Goal: Task Accomplishment & Management: Use online tool/utility

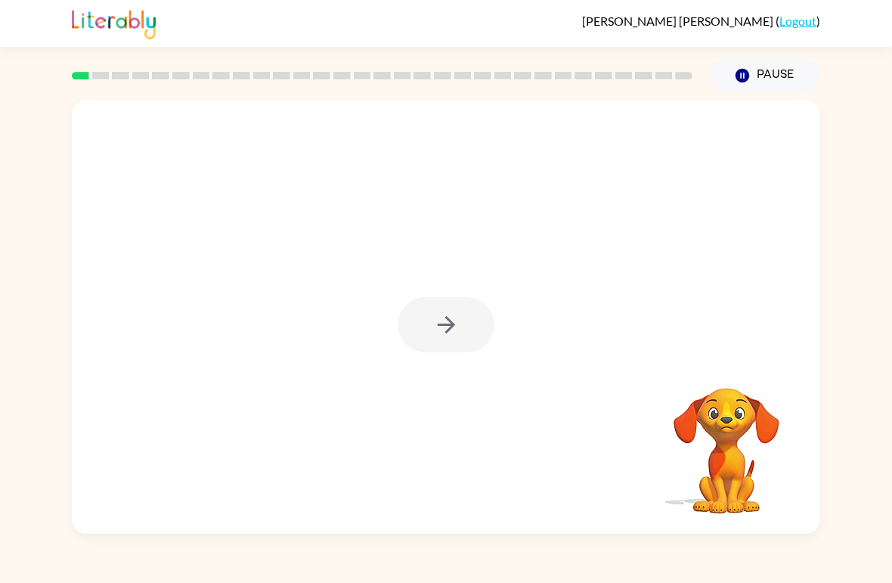
click at [451, 322] on div at bounding box center [446, 324] width 97 height 55
click at [451, 315] on icon "button" at bounding box center [446, 325] width 26 height 26
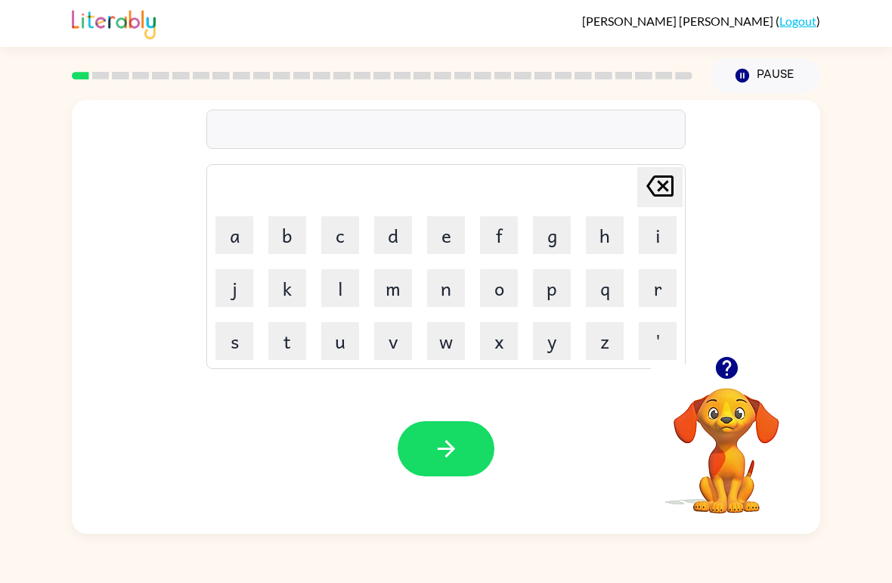
click at [736, 368] on icon "button" at bounding box center [726, 368] width 22 height 22
click at [276, 222] on button "b" at bounding box center [287, 235] width 38 height 38
click at [436, 243] on button "e" at bounding box center [446, 235] width 38 height 38
click at [558, 218] on button "g" at bounding box center [552, 235] width 38 height 38
click at [437, 448] on icon "button" at bounding box center [446, 449] width 26 height 26
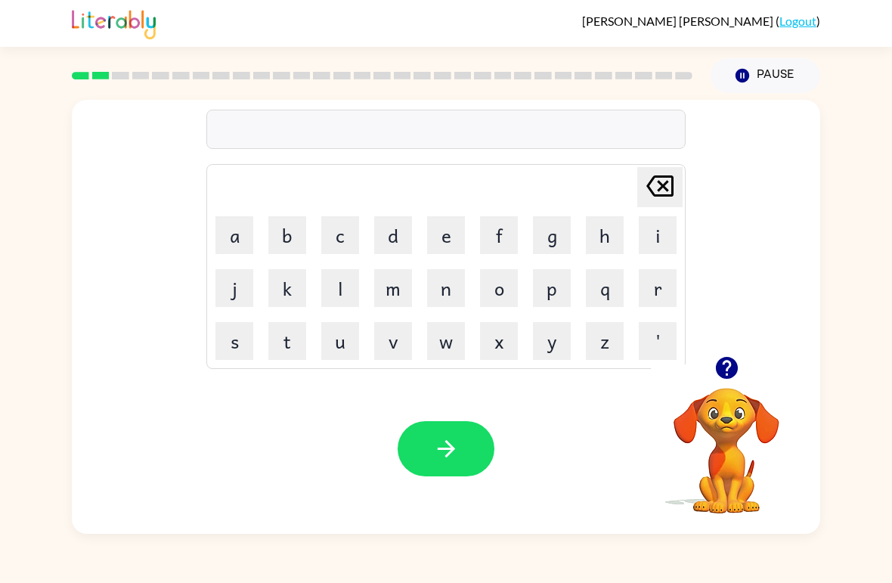
click at [340, 290] on button "l" at bounding box center [340, 288] width 38 height 38
click at [503, 280] on button "o" at bounding box center [499, 288] width 38 height 38
click at [341, 352] on button "u" at bounding box center [340, 341] width 38 height 38
click at [389, 235] on button "d" at bounding box center [393, 235] width 38 height 38
click at [455, 446] on icon "button" at bounding box center [446, 449] width 26 height 26
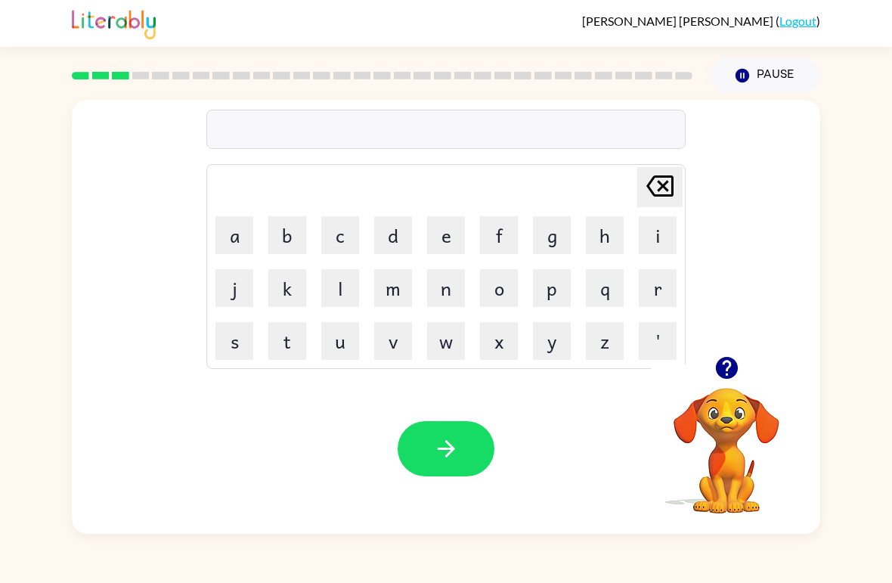
click at [386, 279] on button "m" at bounding box center [393, 288] width 38 height 38
click at [245, 228] on button "a" at bounding box center [235, 235] width 38 height 38
click at [646, 302] on button "r" at bounding box center [658, 288] width 38 height 38
click at [241, 352] on button "s" at bounding box center [235, 341] width 38 height 38
click at [609, 231] on button "h" at bounding box center [605, 235] width 38 height 38
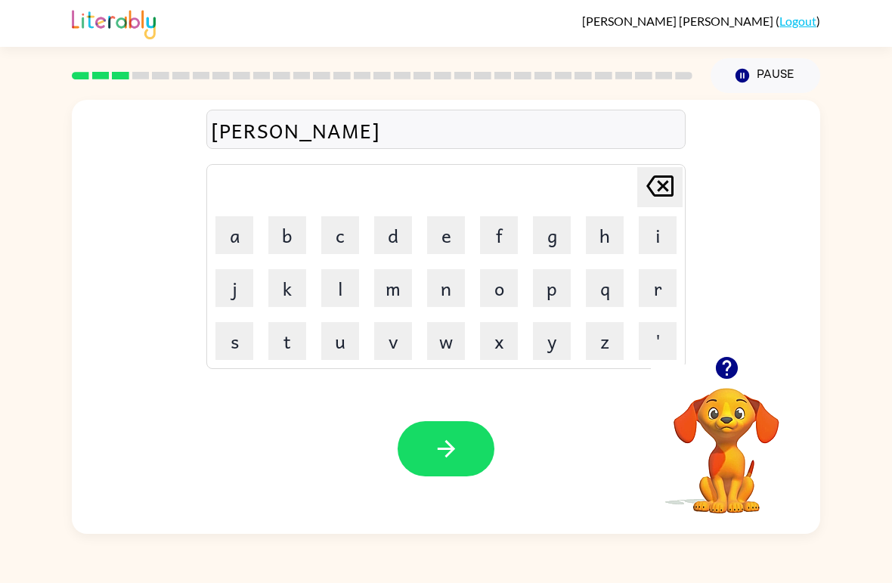
click at [433, 451] on icon "button" at bounding box center [446, 449] width 26 height 26
click at [210, 333] on td "s" at bounding box center [234, 340] width 51 height 51
click at [534, 281] on button "p" at bounding box center [552, 288] width 38 height 38
click at [668, 188] on icon "[PERSON_NAME] last character input" at bounding box center [660, 186] width 36 height 36
click at [229, 341] on button "s" at bounding box center [235, 341] width 38 height 38
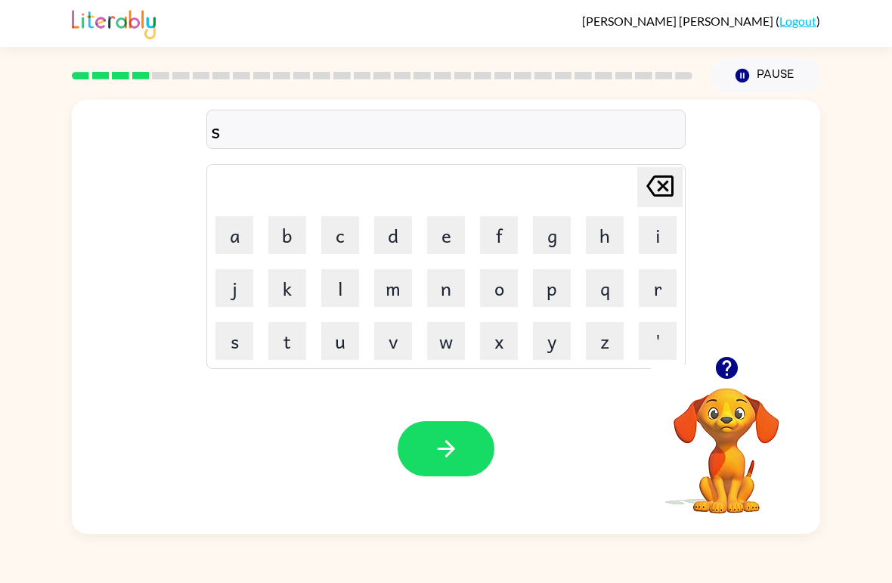
click at [543, 296] on button "p" at bounding box center [552, 288] width 38 height 38
click at [435, 297] on button "n" at bounding box center [446, 288] width 38 height 38
click at [662, 178] on icon at bounding box center [660, 185] width 27 height 21
click at [501, 318] on td "x" at bounding box center [498, 340] width 51 height 51
click at [495, 287] on button "o" at bounding box center [499, 288] width 38 height 38
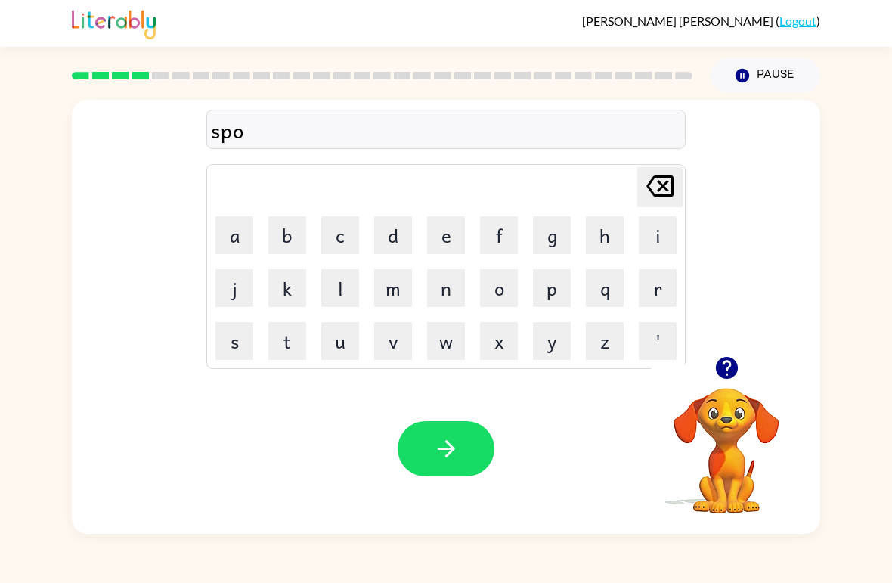
click at [278, 346] on button "t" at bounding box center [287, 341] width 38 height 38
click at [467, 452] on button "button" at bounding box center [446, 448] width 97 height 55
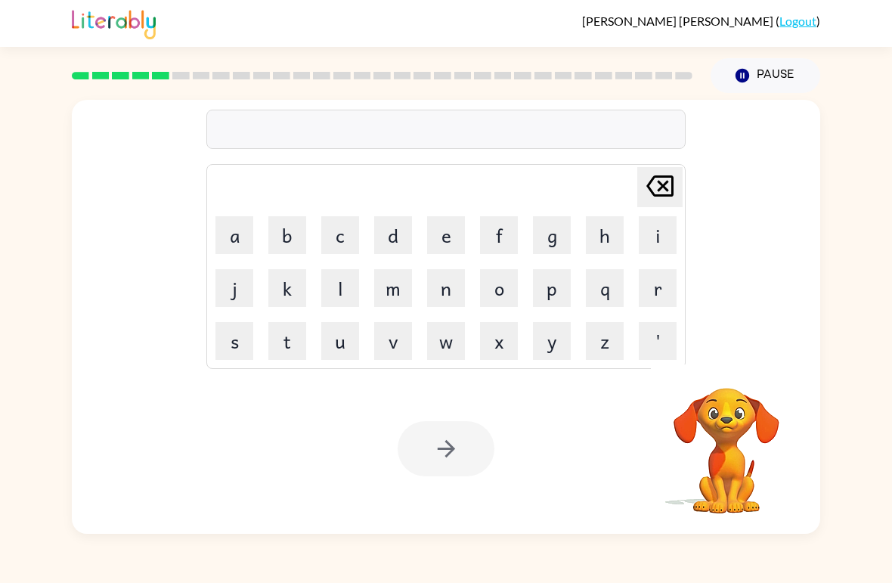
click at [731, 380] on video "Your browser must support playing .mp4 files to use Literably. Please try using…" at bounding box center [726, 439] width 151 height 151
click at [538, 294] on button "p" at bounding box center [552, 288] width 38 height 38
click at [665, 299] on button "r" at bounding box center [658, 288] width 38 height 38
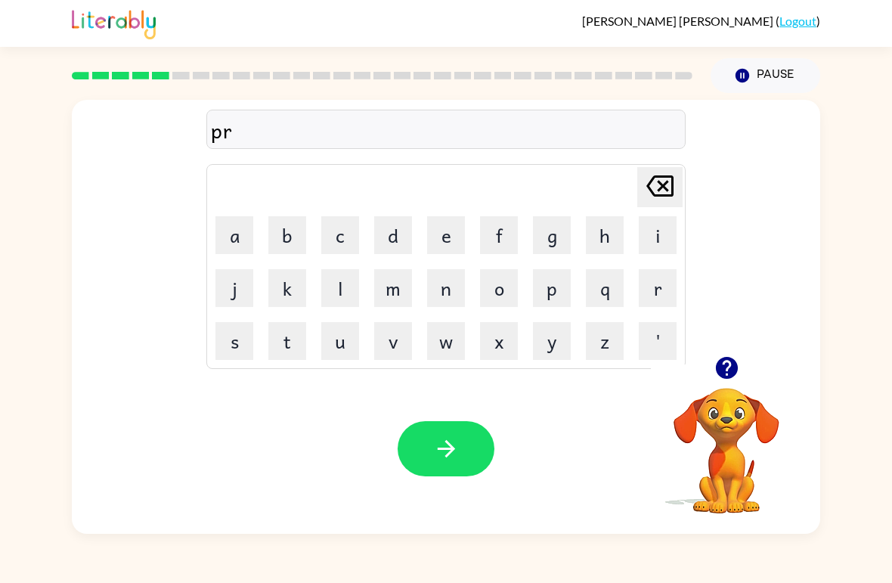
click at [496, 281] on button "o" at bounding box center [499, 288] width 38 height 38
click at [342, 343] on button "u" at bounding box center [340, 341] width 38 height 38
click at [391, 240] on button "d" at bounding box center [393, 235] width 38 height 38
click at [430, 448] on button "button" at bounding box center [446, 448] width 97 height 55
click at [555, 296] on button "p" at bounding box center [552, 288] width 38 height 38
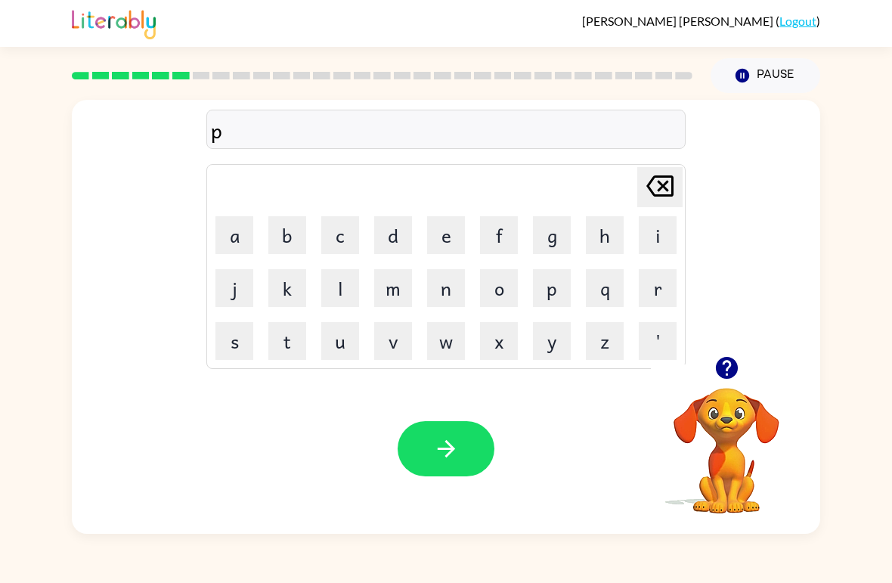
click at [668, 230] on button "i" at bounding box center [658, 235] width 38 height 38
click at [430, 228] on button "e" at bounding box center [446, 235] width 38 height 38
click at [430, 450] on button "button" at bounding box center [446, 448] width 97 height 55
click at [230, 245] on button "a" at bounding box center [235, 235] width 38 height 38
click at [265, 271] on td "k" at bounding box center [287, 287] width 51 height 51
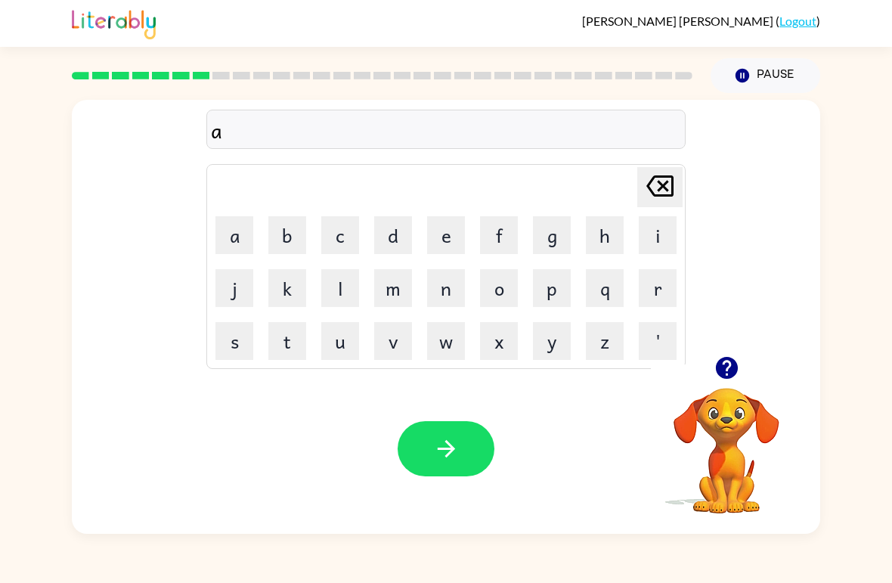
click at [279, 283] on button "k" at bounding box center [287, 288] width 38 height 38
click at [328, 253] on button "c" at bounding box center [340, 235] width 38 height 38
click at [650, 178] on icon "[PERSON_NAME] last character input" at bounding box center [660, 186] width 36 height 36
click at [343, 275] on button "l" at bounding box center [340, 288] width 38 height 38
click at [668, 180] on icon "[PERSON_NAME] last character input" at bounding box center [660, 186] width 36 height 36
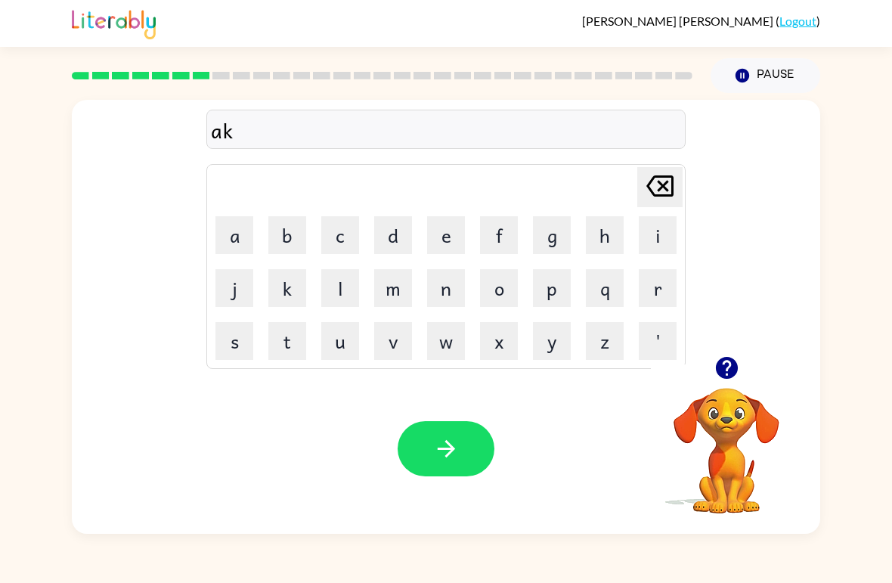
click at [338, 247] on button "c" at bounding box center [340, 235] width 38 height 38
click at [299, 290] on button "k" at bounding box center [287, 288] width 38 height 38
click at [441, 239] on button "e" at bounding box center [446, 235] width 38 height 38
click at [333, 297] on button "l" at bounding box center [340, 288] width 38 height 38
click at [444, 465] on button "button" at bounding box center [446, 448] width 97 height 55
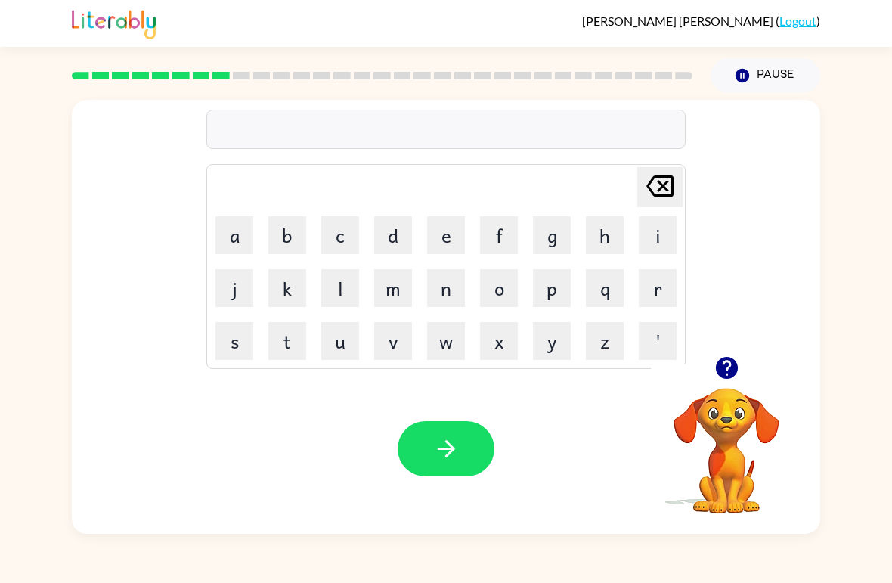
click at [248, 290] on button "j" at bounding box center [235, 288] width 38 height 38
click at [656, 187] on icon "[PERSON_NAME] last character input" at bounding box center [660, 186] width 36 height 36
click at [301, 231] on button "b" at bounding box center [287, 235] width 38 height 38
click at [217, 252] on button "a" at bounding box center [235, 235] width 38 height 38
click at [281, 343] on button "t" at bounding box center [287, 341] width 38 height 38
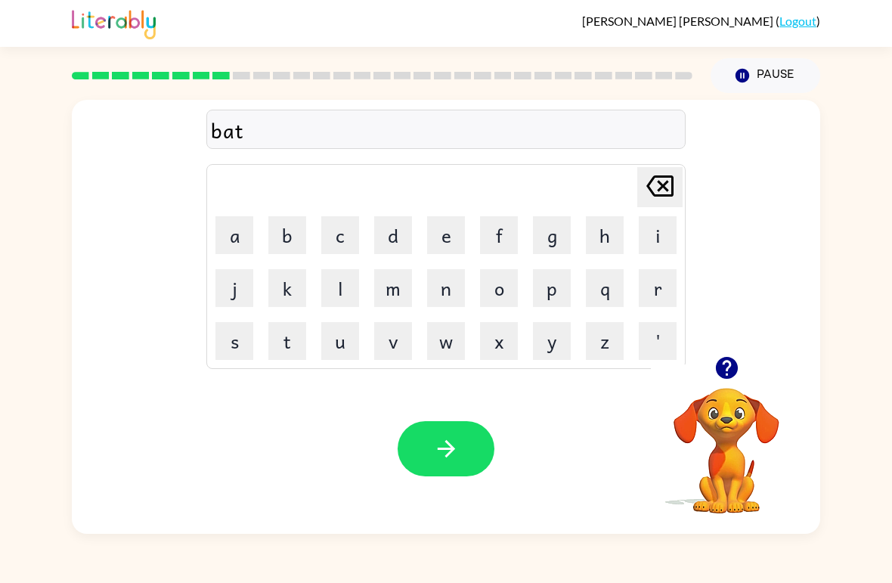
click at [614, 222] on button "h" at bounding box center [605, 235] width 38 height 38
click at [482, 448] on button "button" at bounding box center [446, 448] width 97 height 55
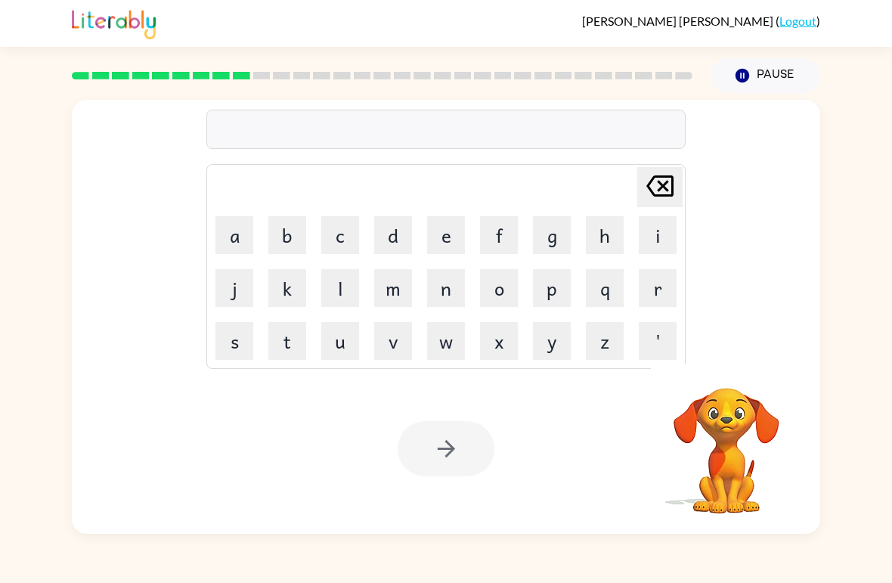
click at [337, 229] on button "c" at bounding box center [340, 235] width 38 height 38
click at [346, 278] on button "l" at bounding box center [340, 288] width 38 height 38
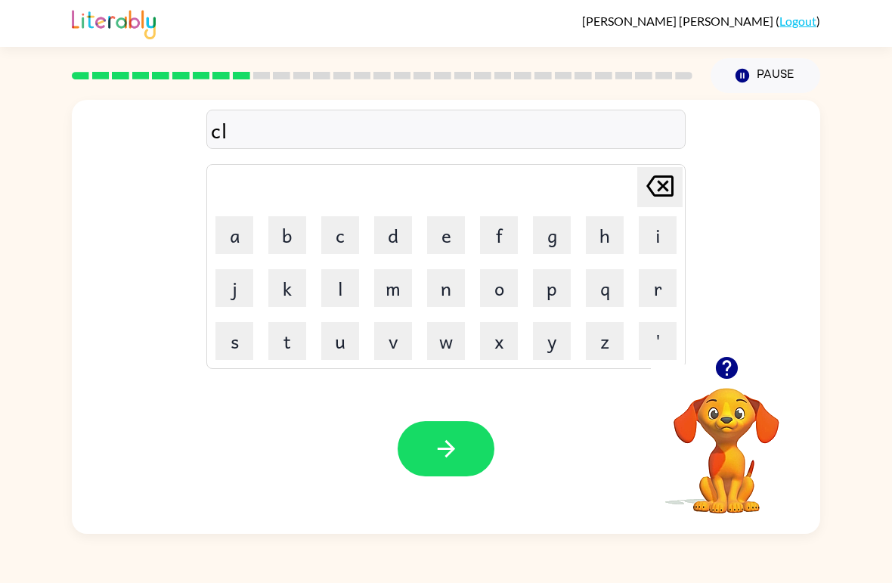
click at [492, 306] on button "o" at bounding box center [499, 288] width 38 height 38
click at [334, 349] on button "u" at bounding box center [340, 341] width 38 height 38
click at [442, 288] on button "n" at bounding box center [446, 288] width 38 height 38
click at [454, 457] on icon "button" at bounding box center [446, 449] width 26 height 26
click at [653, 225] on button "i" at bounding box center [658, 235] width 38 height 38
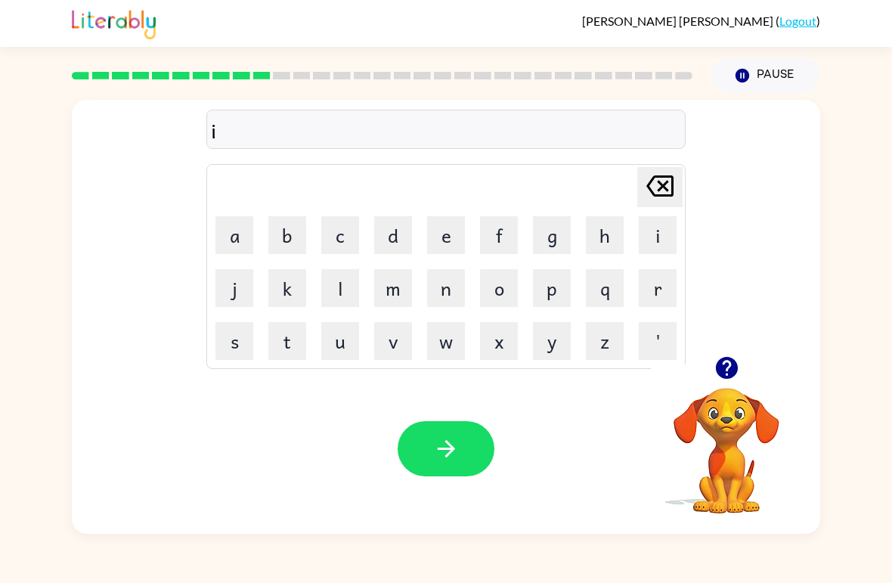
click at [448, 279] on button "n" at bounding box center [446, 288] width 38 height 38
click at [237, 340] on button "s" at bounding box center [235, 341] width 38 height 38
click at [464, 226] on button "e" at bounding box center [446, 235] width 38 height 38
click at [657, 270] on button "r" at bounding box center [658, 288] width 38 height 38
click at [284, 339] on button "t" at bounding box center [287, 341] width 38 height 38
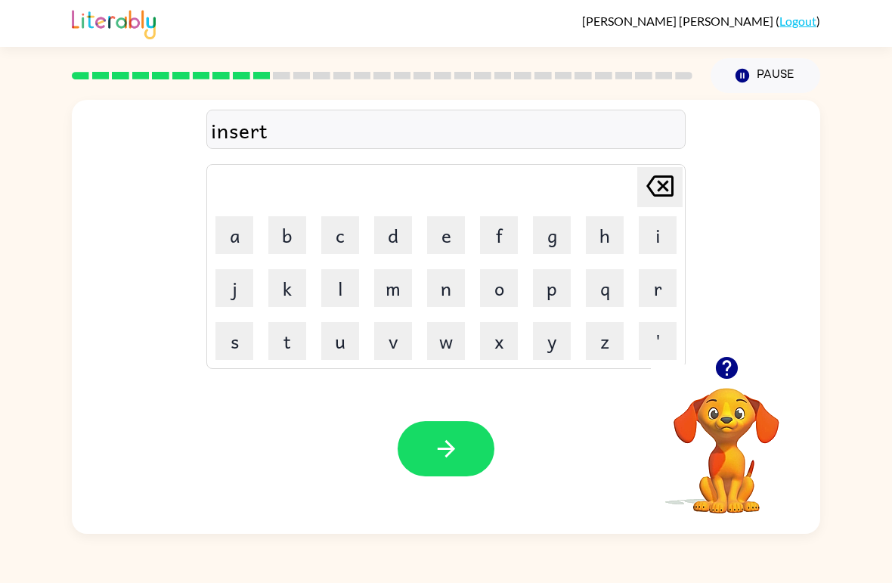
click at [426, 449] on button "button" at bounding box center [446, 448] width 97 height 55
click at [714, 378] on icon "button" at bounding box center [727, 368] width 26 height 26
click at [333, 239] on button "c" at bounding box center [340, 235] width 38 height 38
click at [504, 284] on button "o" at bounding box center [499, 288] width 38 height 38
click at [406, 247] on button "d" at bounding box center [393, 235] width 38 height 38
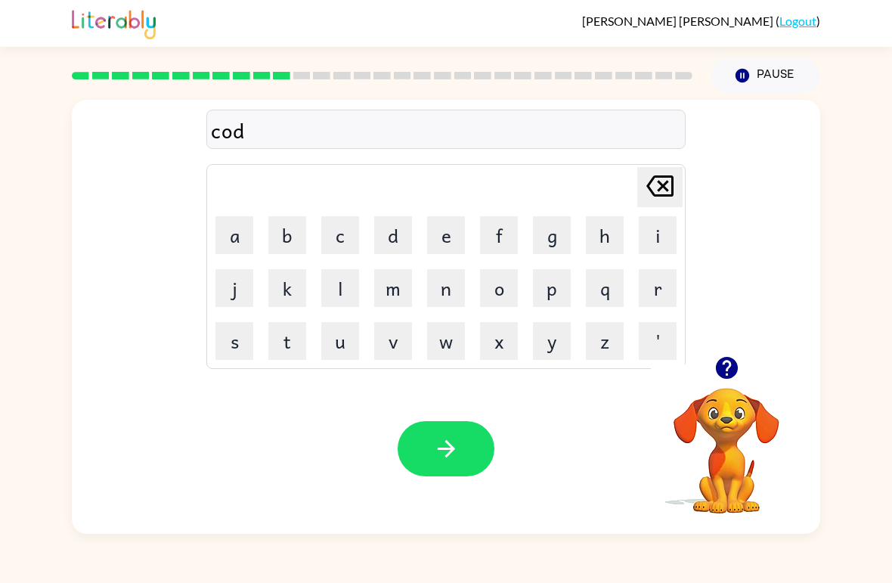
click at [440, 225] on button "e" at bounding box center [446, 235] width 38 height 38
click at [439, 435] on button "button" at bounding box center [446, 448] width 97 height 55
click at [397, 352] on button "v" at bounding box center [393, 341] width 38 height 38
click at [492, 288] on button "o" at bounding box center [499, 288] width 38 height 38
click at [349, 270] on button "l" at bounding box center [340, 288] width 38 height 38
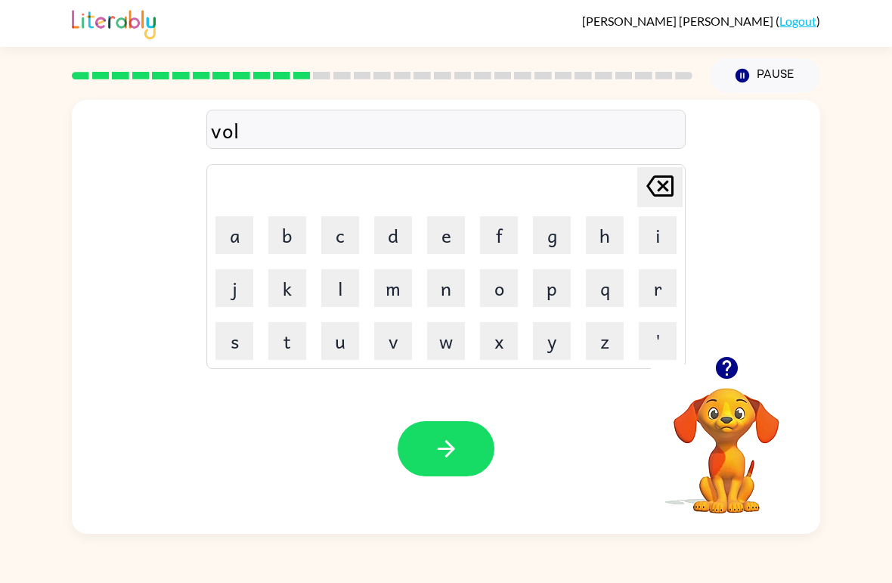
click at [544, 330] on button "y" at bounding box center [552, 341] width 38 height 38
click at [500, 287] on button "o" at bounding box center [499, 288] width 38 height 38
click at [402, 294] on button "m" at bounding box center [393, 288] width 38 height 38
click at [453, 445] on icon "button" at bounding box center [446, 449] width 26 height 26
click at [237, 340] on button "s" at bounding box center [235, 341] width 38 height 38
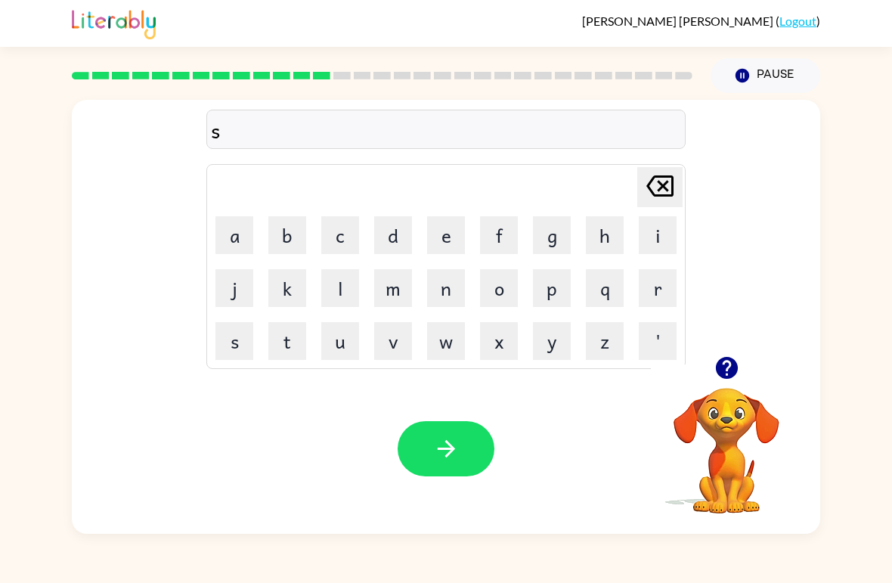
click at [439, 346] on button "w" at bounding box center [446, 341] width 38 height 38
click at [452, 250] on button "e" at bounding box center [446, 235] width 38 height 38
click at [456, 242] on button "e" at bounding box center [446, 235] width 38 height 38
click at [290, 342] on button "t" at bounding box center [287, 341] width 38 height 38
click at [451, 283] on button "n" at bounding box center [446, 288] width 38 height 38
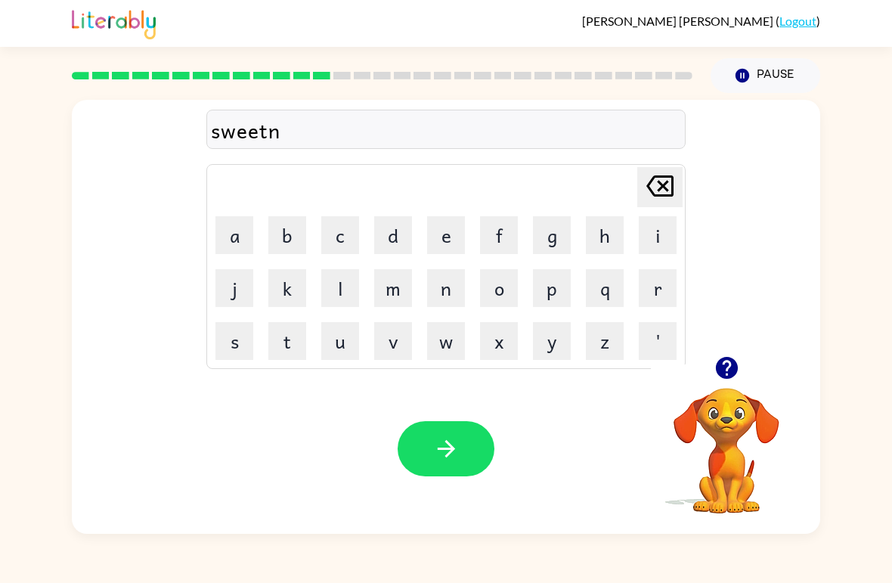
click at [454, 227] on button "e" at bounding box center [446, 235] width 38 height 38
click at [244, 345] on button "s" at bounding box center [235, 341] width 38 height 38
click at [236, 345] on button "s" at bounding box center [235, 341] width 38 height 38
click at [467, 448] on button "button" at bounding box center [446, 448] width 97 height 55
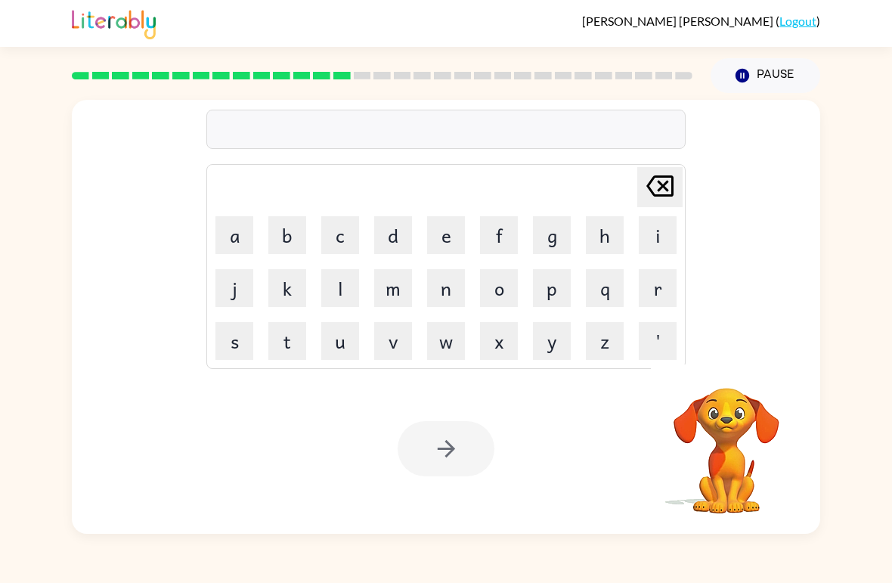
click at [557, 283] on button "p" at bounding box center [552, 288] width 38 height 38
click at [656, 231] on button "i" at bounding box center [658, 235] width 38 height 38
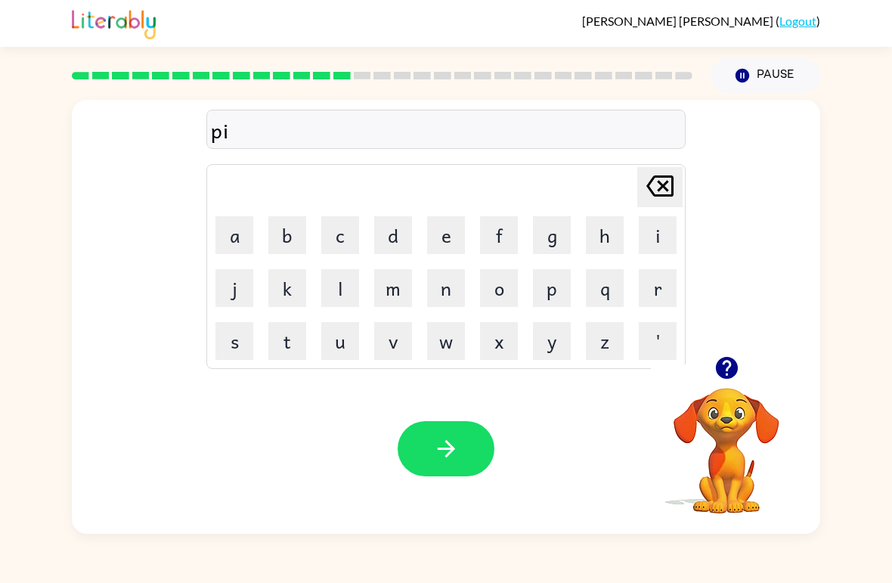
click at [500, 279] on button "o" at bounding box center [499, 288] width 38 height 38
click at [343, 298] on button "l" at bounding box center [340, 288] width 38 height 38
click at [498, 284] on button "o" at bounding box center [499, 288] width 38 height 38
click at [290, 340] on button "t" at bounding box center [287, 341] width 38 height 38
click at [442, 455] on icon "button" at bounding box center [446, 449] width 26 height 26
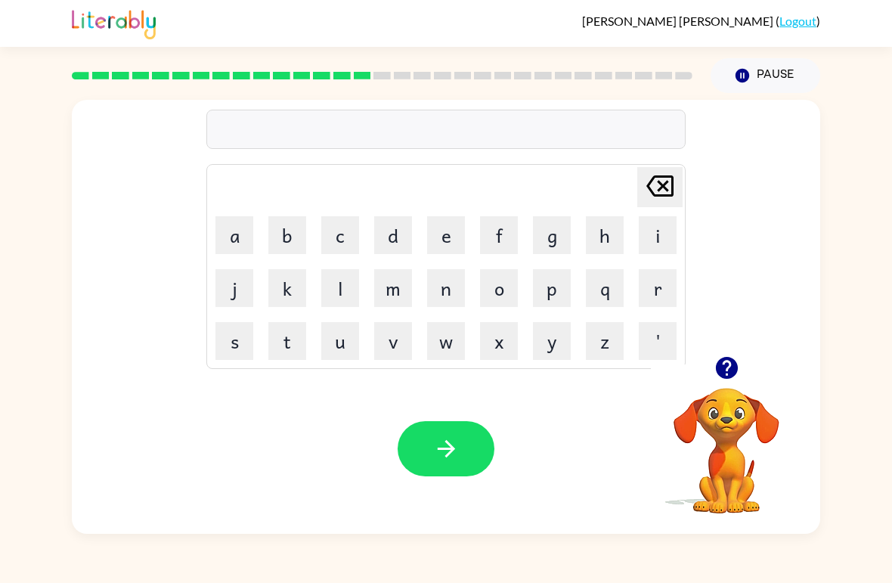
click at [486, 238] on button "f" at bounding box center [499, 235] width 38 height 38
click at [497, 293] on button "o" at bounding box center [499, 288] width 38 height 38
click at [640, 311] on td "r" at bounding box center [657, 287] width 51 height 51
click at [642, 280] on button "r" at bounding box center [658, 288] width 38 height 38
click at [283, 296] on button "k" at bounding box center [287, 288] width 38 height 38
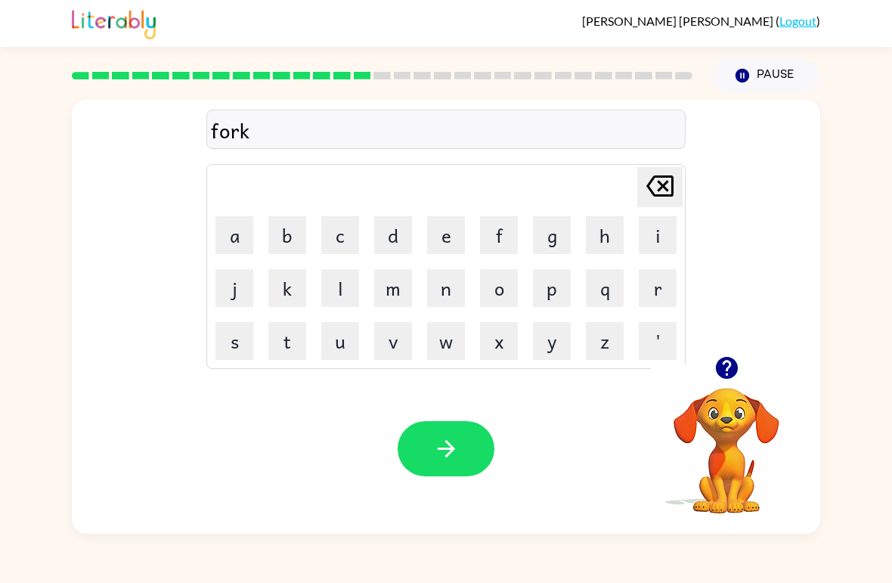
click at [451, 451] on icon "button" at bounding box center [445, 448] width 17 height 17
click at [709, 365] on button "button" at bounding box center [727, 368] width 39 height 39
click at [436, 340] on button "w" at bounding box center [446, 341] width 38 height 38
click at [448, 233] on button "e" at bounding box center [446, 235] width 38 height 38
click at [537, 290] on button "p" at bounding box center [552, 288] width 38 height 38
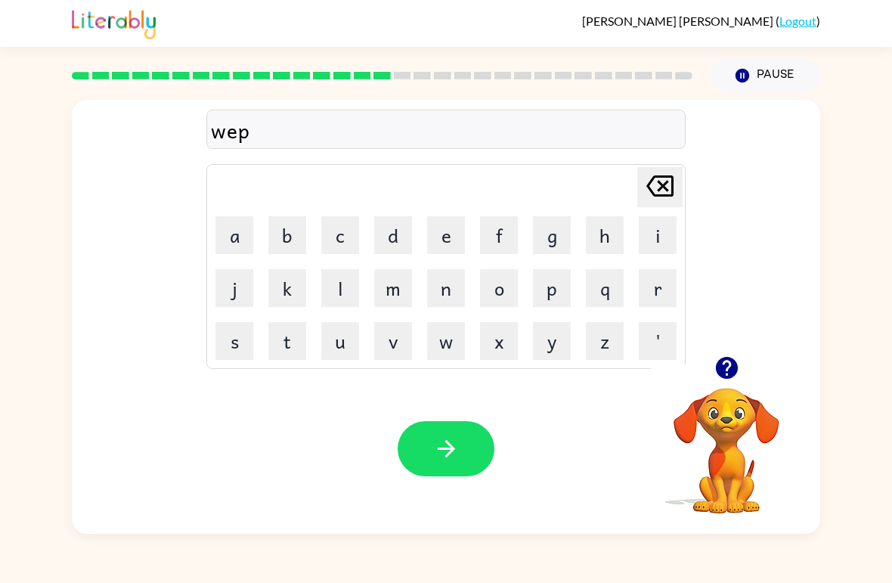
click at [455, 446] on icon "button" at bounding box center [446, 449] width 26 height 26
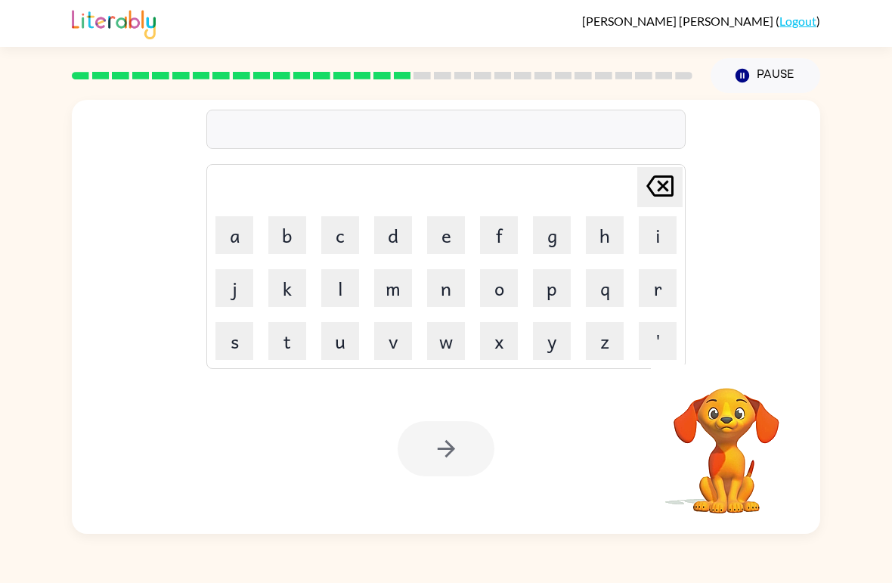
click at [399, 92] on div at bounding box center [382, 75] width 639 height 53
click at [720, 367] on icon "button" at bounding box center [726, 368] width 22 height 22
click at [491, 244] on button "f" at bounding box center [499, 235] width 38 height 38
click at [331, 296] on button "l" at bounding box center [340, 288] width 38 height 38
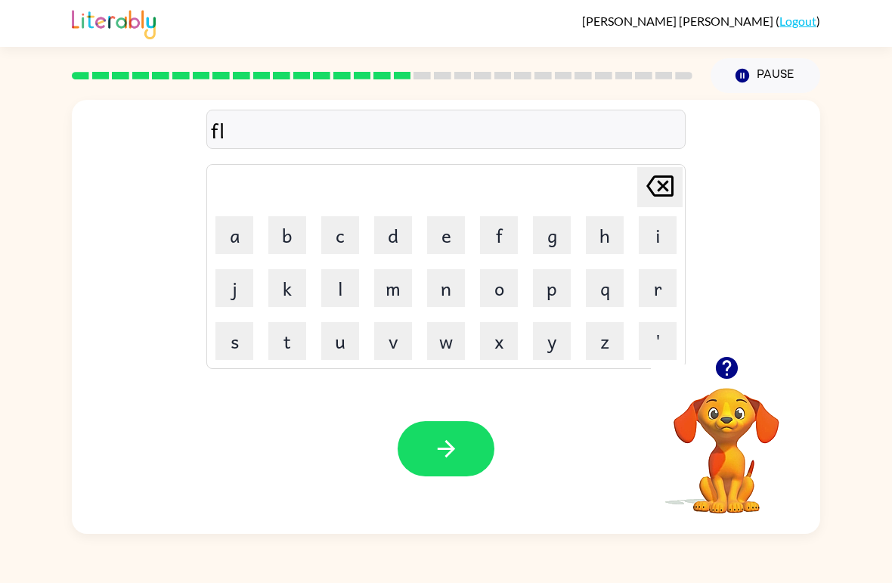
click at [631, 220] on table "[PERSON_NAME] last character input a b c d e f g h i j k l m n o p q r s t u v …" at bounding box center [446, 266] width 478 height 203
click at [663, 234] on button "i" at bounding box center [658, 235] width 38 height 38
click at [530, 287] on td "p" at bounding box center [551, 287] width 51 height 51
click at [560, 294] on button "p" at bounding box center [552, 288] width 38 height 38
click at [342, 296] on button "l" at bounding box center [340, 288] width 38 height 38
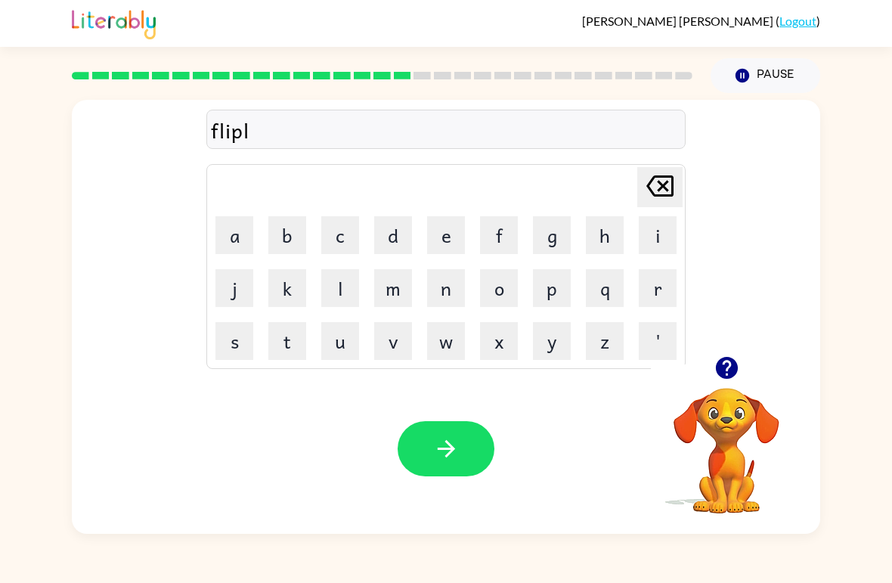
click at [441, 284] on button "n" at bounding box center [446, 288] width 38 height 38
click at [547, 236] on button "g" at bounding box center [552, 235] width 38 height 38
click at [417, 475] on button "button" at bounding box center [446, 448] width 97 height 55
click at [734, 385] on button "button" at bounding box center [727, 368] width 39 height 39
click at [442, 306] on button "n" at bounding box center [446, 288] width 38 height 38
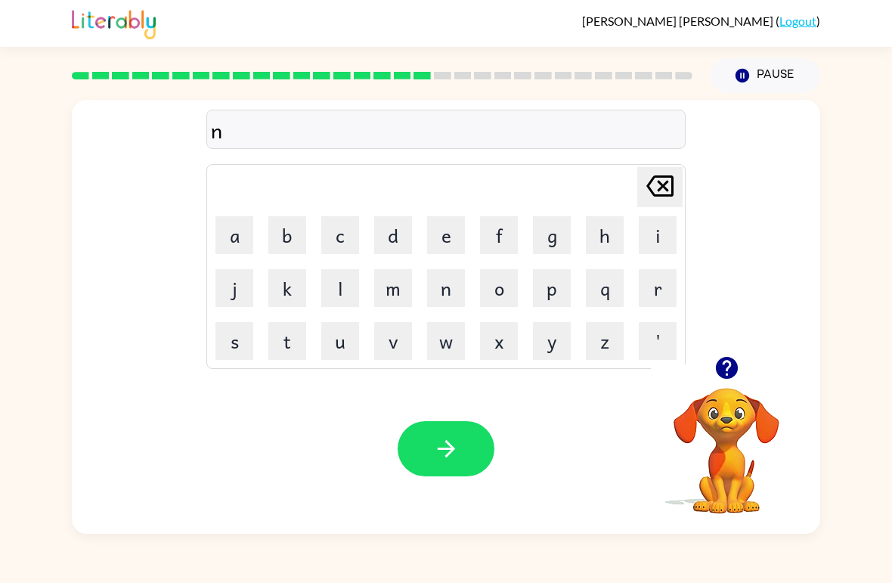
click at [501, 302] on button "o" at bounding box center [499, 288] width 38 height 38
click at [662, 291] on button "r" at bounding box center [658, 288] width 38 height 38
click at [287, 349] on button "t" at bounding box center [287, 341] width 38 height 38
click at [678, 173] on button "[PERSON_NAME] last character input" at bounding box center [659, 187] width 45 height 40
click at [678, 172] on button "[PERSON_NAME] last character input" at bounding box center [659, 187] width 45 height 40
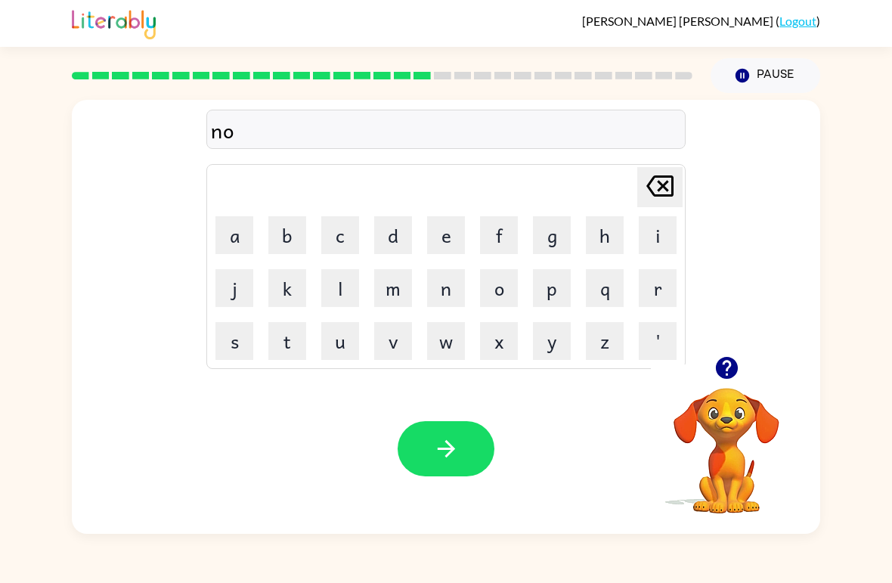
click at [679, 177] on button "[PERSON_NAME] last character input" at bounding box center [659, 187] width 45 height 40
click at [678, 177] on button "[PERSON_NAME] last character input" at bounding box center [659, 187] width 45 height 40
click at [716, 174] on div "[PERSON_NAME] last character input a b c d e f g h i j k l m n o p q r s t u v …" at bounding box center [446, 228] width 749 height 256
click at [230, 349] on button "s" at bounding box center [235, 341] width 38 height 38
click at [428, 293] on button "n" at bounding box center [446, 288] width 38 height 38
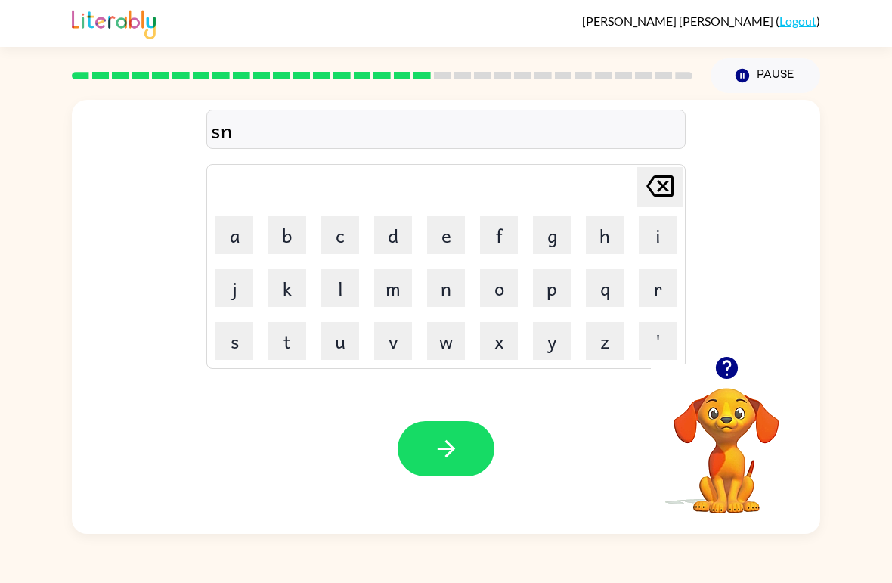
click at [493, 280] on button "o" at bounding box center [499, 288] width 38 height 38
click at [662, 285] on button "r" at bounding box center [658, 288] width 38 height 38
click at [278, 332] on button "t" at bounding box center [287, 341] width 38 height 38
click at [461, 458] on button "button" at bounding box center [446, 448] width 97 height 55
click at [448, 240] on button "e" at bounding box center [446, 235] width 38 height 38
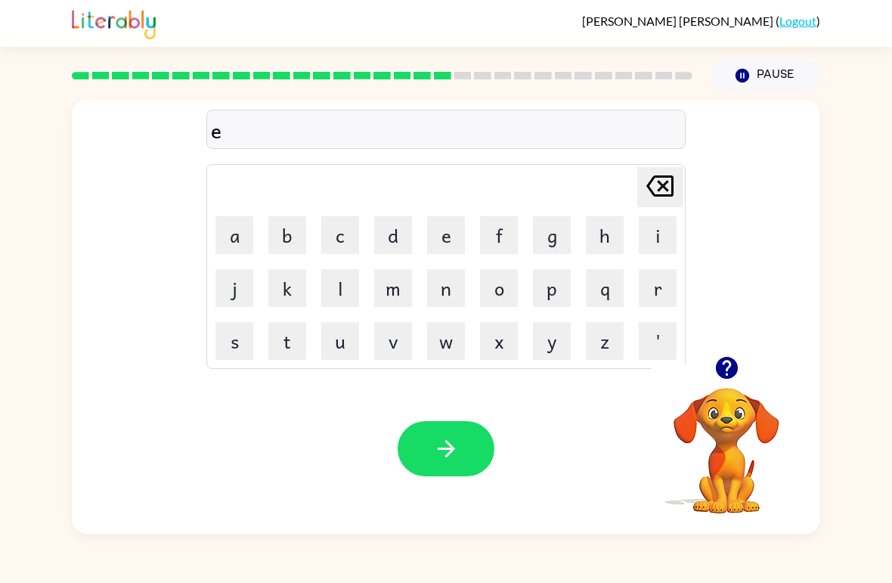
click at [216, 219] on button "a" at bounding box center [235, 235] width 38 height 38
click at [225, 342] on button "s" at bounding box center [235, 341] width 38 height 38
click at [229, 230] on button "a" at bounding box center [235, 235] width 38 height 38
click at [682, 182] on button "[PERSON_NAME] last character input" at bounding box center [659, 187] width 45 height 40
click at [451, 246] on button "e" at bounding box center [446, 235] width 38 height 38
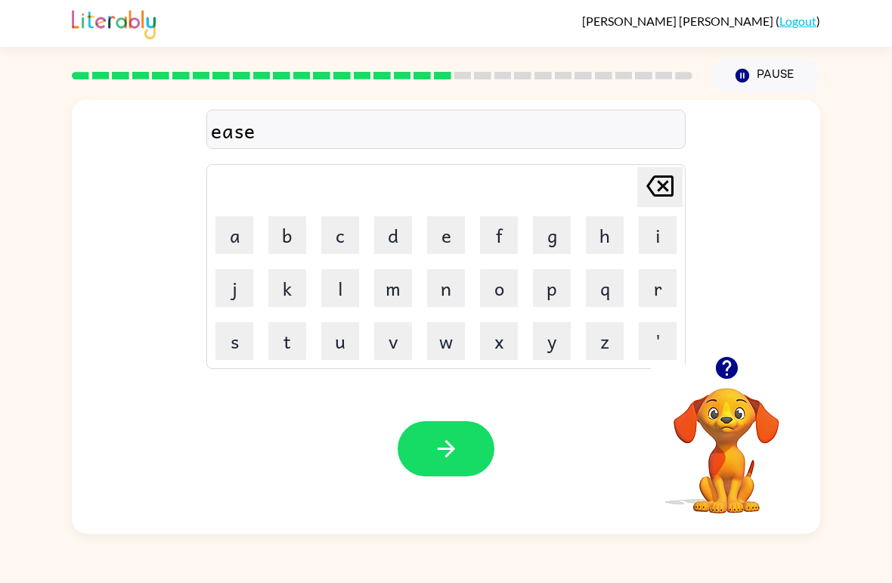
click at [247, 224] on button "a" at bounding box center [235, 235] width 38 height 38
click at [463, 443] on button "button" at bounding box center [446, 448] width 97 height 55
click at [726, 346] on div "[PERSON_NAME] last character input a b c d e f g h i j k l m n o p q r s t u v …" at bounding box center [446, 228] width 749 height 256
click at [712, 388] on video "Your browser must support playing .mp4 files to use Literably. Please try using…" at bounding box center [726, 439] width 151 height 151
click at [727, 366] on icon "button" at bounding box center [726, 368] width 22 height 22
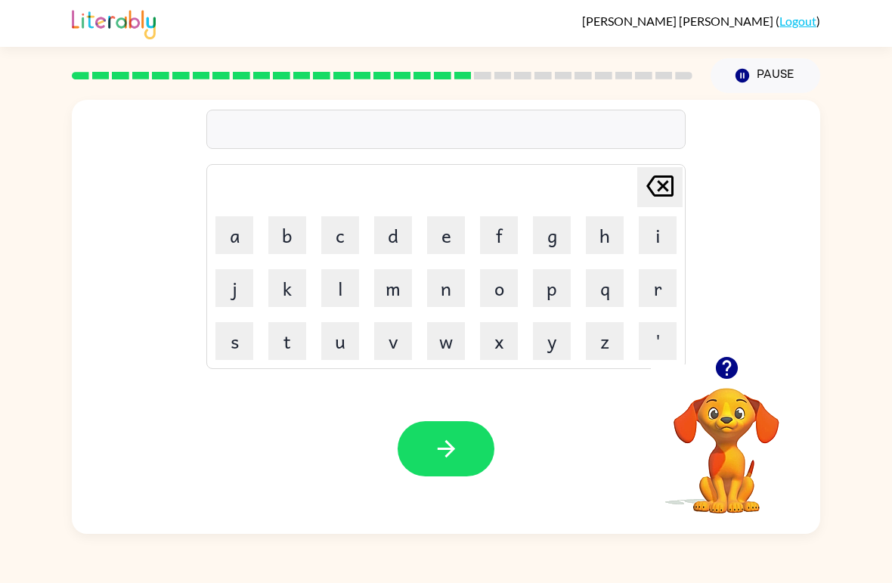
click at [395, 244] on button "d" at bounding box center [393, 235] width 38 height 38
click at [663, 222] on button "i" at bounding box center [658, 235] width 38 height 38
click at [222, 334] on button "s" at bounding box center [235, 341] width 38 height 38
click at [603, 230] on button "h" at bounding box center [605, 235] width 38 height 38
click at [662, 230] on button "i" at bounding box center [658, 235] width 38 height 38
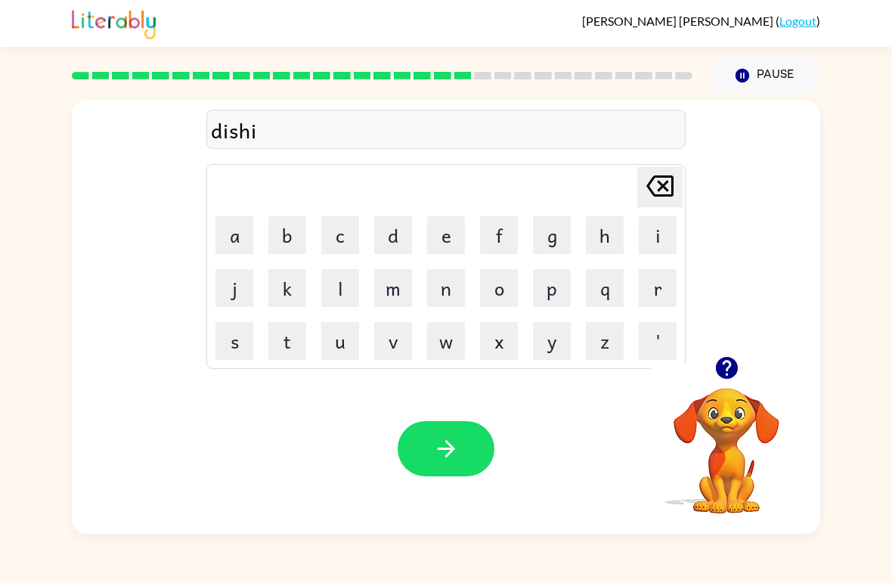
click at [227, 333] on button "s" at bounding box center [235, 341] width 38 height 38
click at [431, 448] on button "button" at bounding box center [446, 448] width 97 height 55
click at [485, 237] on button "f" at bounding box center [499, 235] width 38 height 38
click at [340, 272] on button "l" at bounding box center [340, 288] width 38 height 38
click at [498, 299] on button "o" at bounding box center [499, 288] width 38 height 38
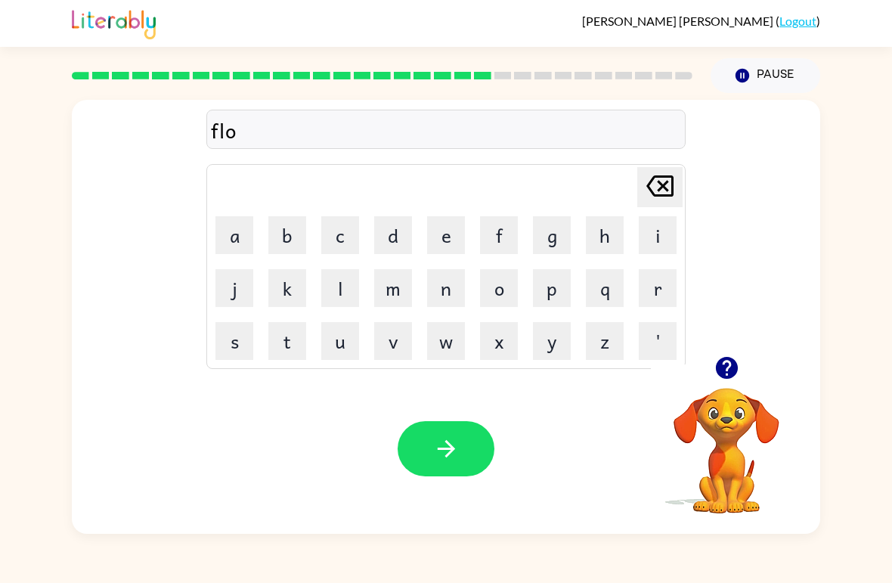
click at [498, 299] on button "o" at bounding box center [499, 288] width 38 height 38
click at [283, 340] on button "t" at bounding box center [287, 341] width 38 height 38
click at [422, 434] on button "button" at bounding box center [446, 448] width 97 height 55
click at [405, 292] on button "m" at bounding box center [393, 288] width 38 height 38
click at [651, 231] on button "i" at bounding box center [658, 235] width 38 height 38
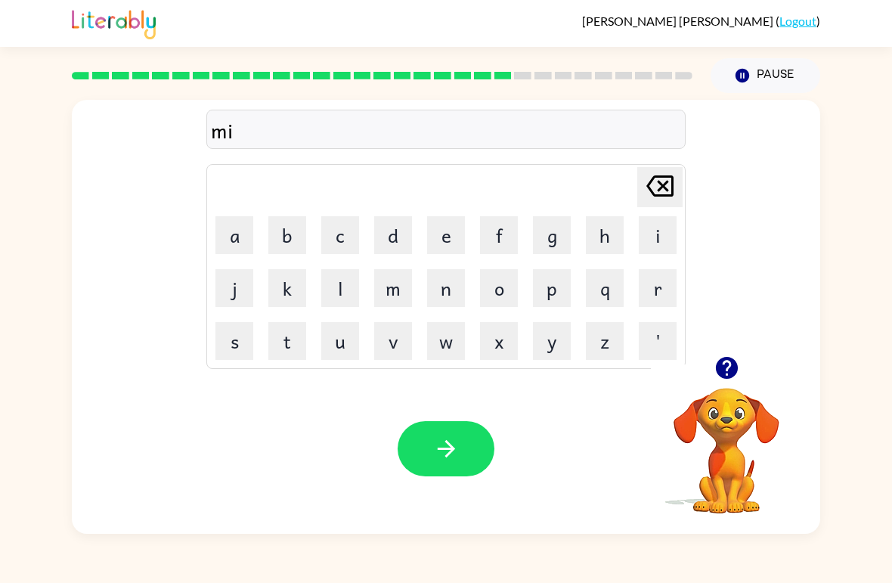
click at [385, 234] on button "d" at bounding box center [393, 235] width 38 height 38
click at [441, 290] on button "n" at bounding box center [446, 288] width 38 height 38
click at [660, 226] on button "i" at bounding box center [658, 235] width 38 height 38
click at [296, 336] on button "t" at bounding box center [287, 341] width 38 height 38
click at [436, 249] on button "e" at bounding box center [446, 235] width 38 height 38
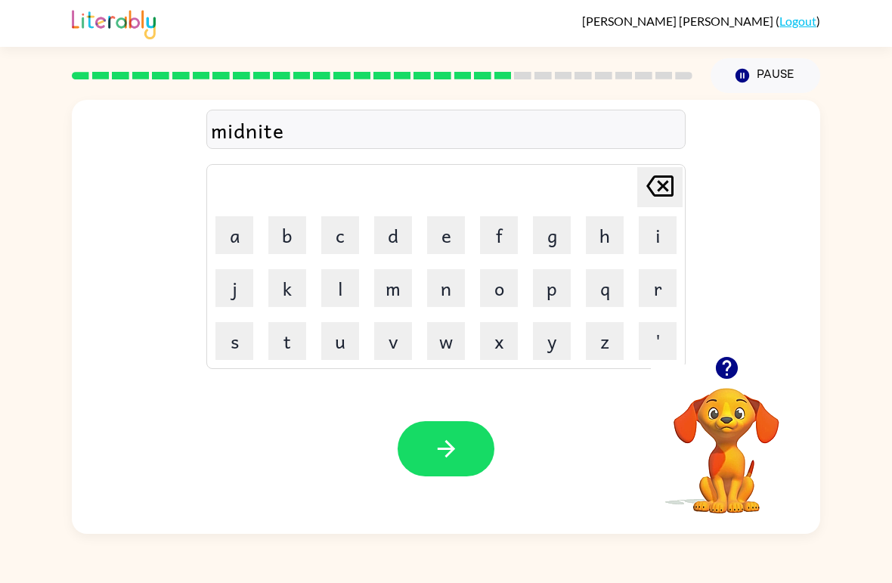
click at [474, 439] on button "button" at bounding box center [446, 448] width 97 height 55
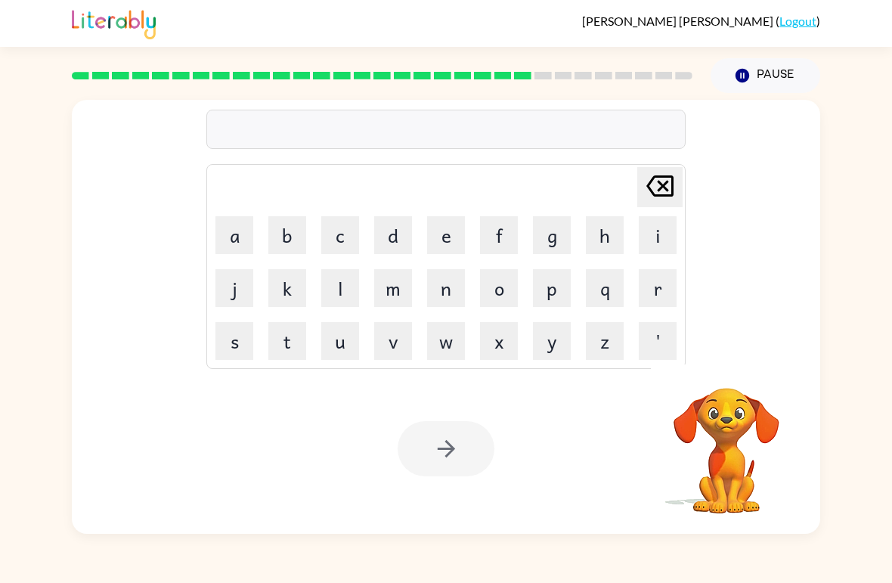
click at [433, 346] on button "w" at bounding box center [446, 341] width 38 height 38
click at [653, 234] on button "i" at bounding box center [658, 235] width 38 height 38
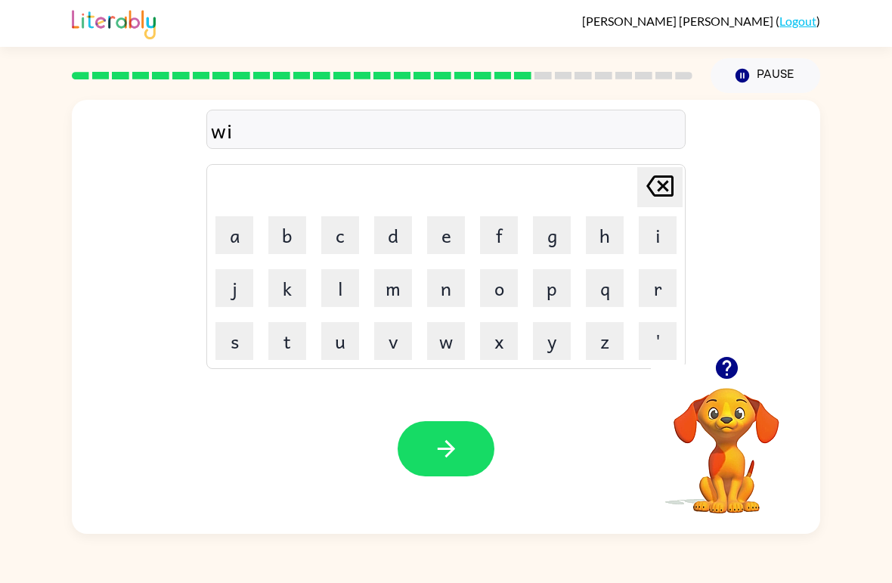
click at [439, 297] on button "n" at bounding box center [446, 288] width 38 height 38
click at [294, 340] on button "t" at bounding box center [287, 341] width 38 height 38
click at [473, 242] on table "[PERSON_NAME] last character input a b c d e f g h i j k l m n o p q r s t u v …" at bounding box center [446, 266] width 478 height 203
click at [447, 235] on button "e" at bounding box center [446, 235] width 38 height 38
click at [466, 422] on button "button" at bounding box center [446, 448] width 97 height 55
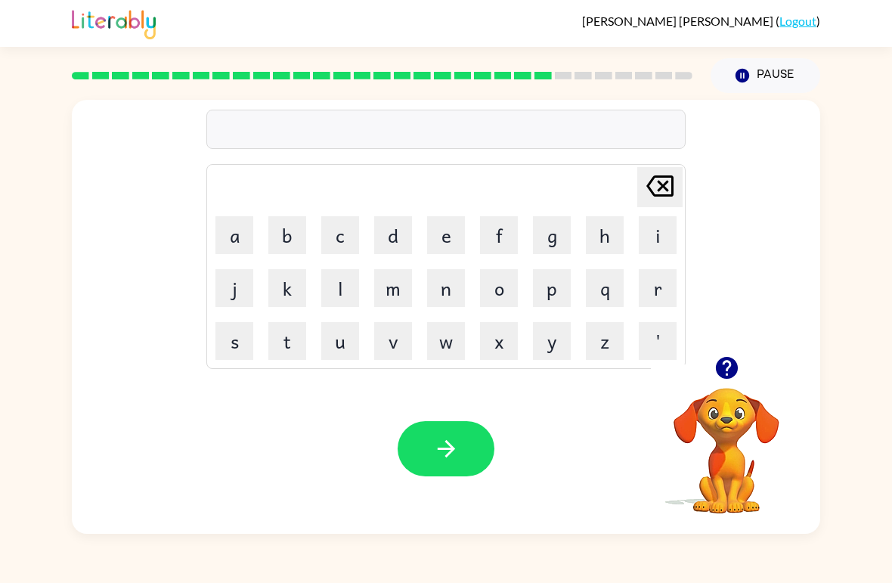
click at [730, 370] on icon "button" at bounding box center [726, 368] width 22 height 22
click at [401, 239] on button "d" at bounding box center [393, 235] width 38 height 38
click at [240, 318] on td "s" at bounding box center [234, 340] width 51 height 51
click at [653, 224] on button "i" at bounding box center [658, 235] width 38 height 38
click at [406, 243] on button "d" at bounding box center [393, 235] width 38 height 38
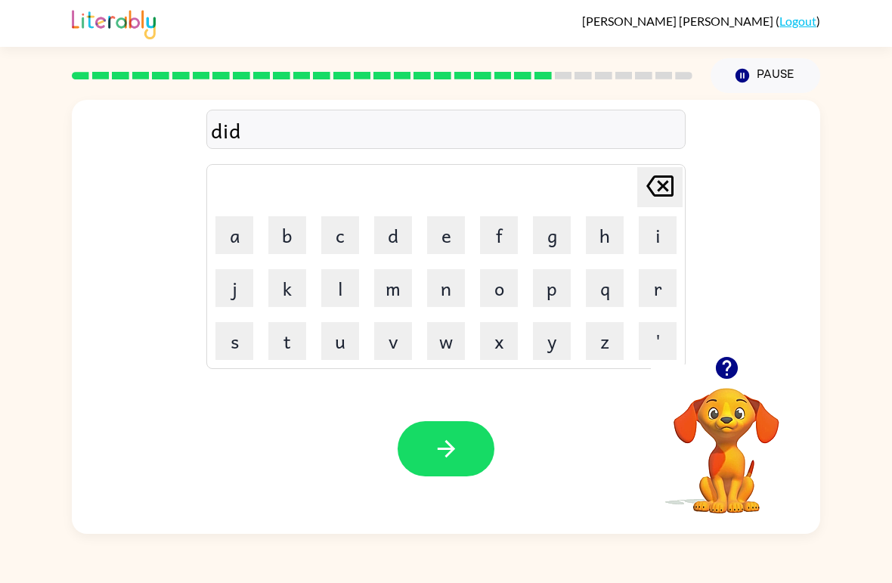
click at [653, 219] on button "i" at bounding box center [658, 235] width 38 height 38
click at [439, 290] on button "n" at bounding box center [446, 288] width 38 height 38
click at [553, 219] on button "g" at bounding box center [552, 235] width 38 height 38
click at [460, 441] on button "button" at bounding box center [446, 448] width 97 height 55
click at [661, 269] on button "r" at bounding box center [658, 288] width 38 height 38
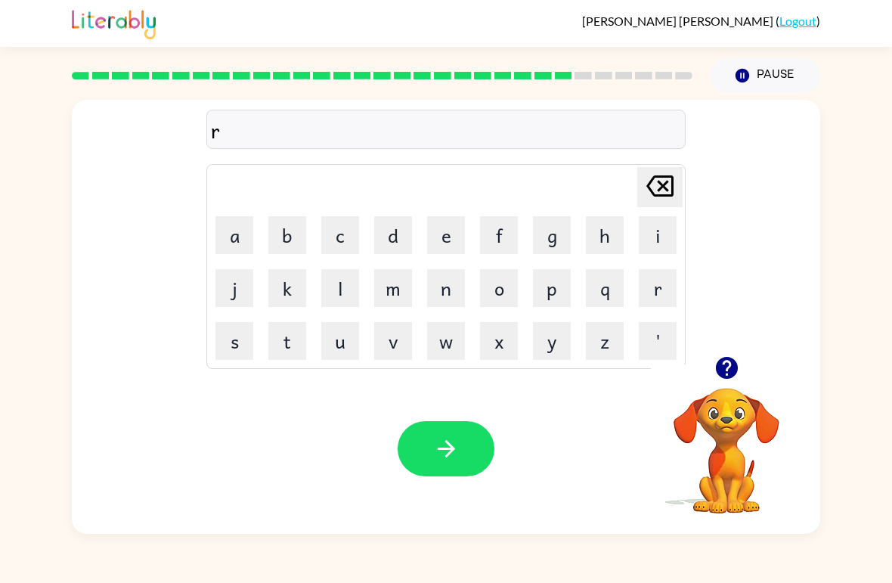
click at [492, 294] on button "o" at bounding box center [499, 288] width 38 height 38
click at [299, 290] on button "k" at bounding box center [287, 288] width 38 height 38
click at [429, 220] on button "e" at bounding box center [446, 235] width 38 height 38
click at [286, 334] on button "t" at bounding box center [287, 341] width 38 height 38
click at [476, 428] on button "button" at bounding box center [446, 448] width 97 height 55
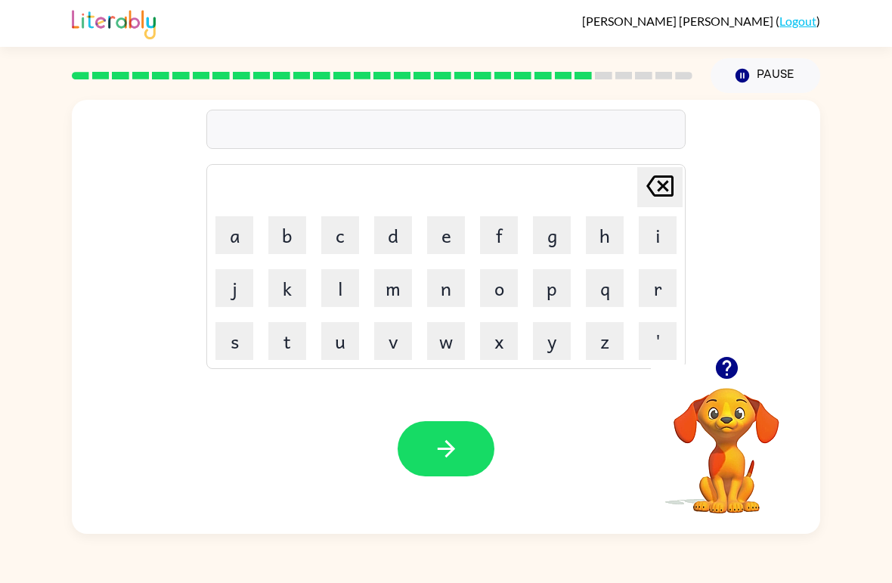
click at [554, 353] on button "y" at bounding box center [552, 341] width 38 height 38
click at [485, 287] on button "o" at bounding box center [499, 288] width 38 height 38
click at [440, 281] on button "n" at bounding box center [446, 288] width 38 height 38
click at [504, 224] on button "f" at bounding box center [499, 235] width 38 height 38
click at [488, 269] on button "o" at bounding box center [499, 288] width 38 height 38
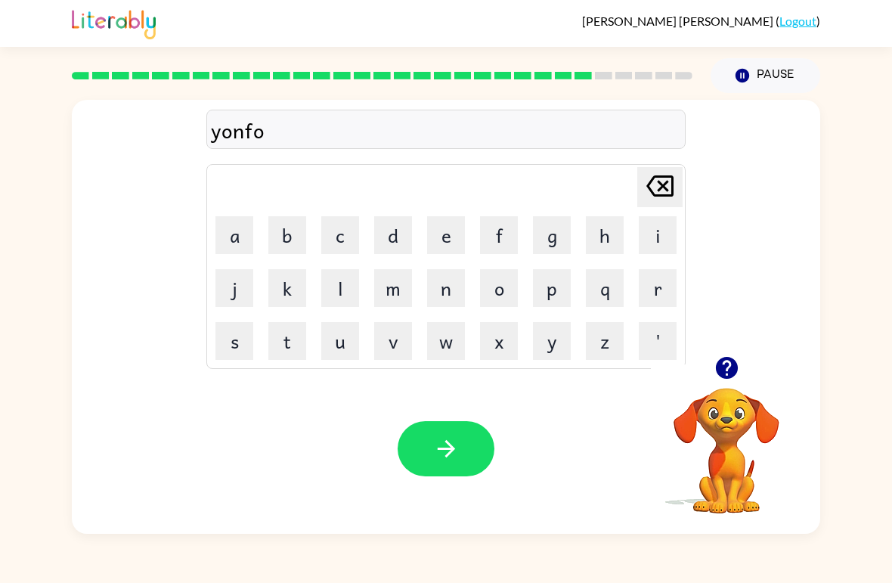
click at [645, 283] on button "r" at bounding box center [658, 288] width 38 height 38
click at [391, 281] on button "m" at bounding box center [393, 288] width 38 height 38
click at [461, 439] on button "button" at bounding box center [446, 448] width 97 height 55
click at [718, 361] on icon "button" at bounding box center [726, 368] width 22 height 22
click at [337, 224] on button "c" at bounding box center [340, 235] width 38 height 38
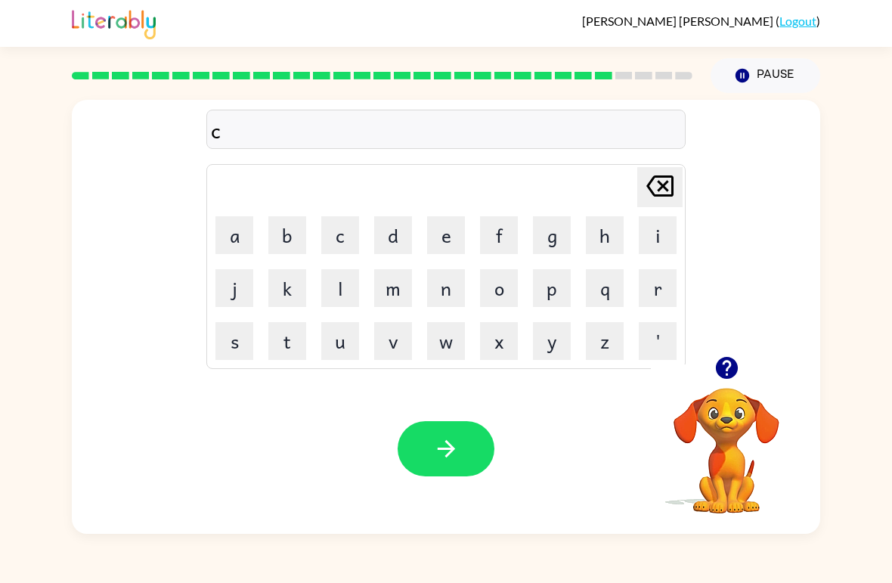
click at [588, 219] on button "h" at bounding box center [605, 235] width 38 height 38
click at [219, 228] on button "a" at bounding box center [235, 235] width 38 height 38
click at [659, 225] on button "i" at bounding box center [658, 235] width 38 height 38
click at [431, 277] on button "n" at bounding box center [446, 288] width 38 height 38
click at [439, 475] on button "button" at bounding box center [446, 448] width 97 height 55
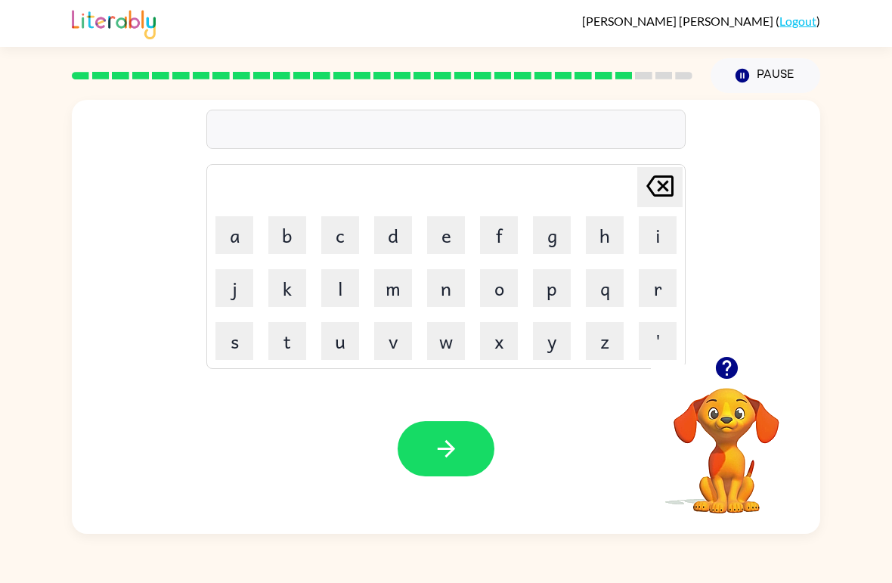
click at [339, 243] on button "c" at bounding box center [340, 235] width 38 height 38
click at [598, 240] on button "h" at bounding box center [605, 235] width 38 height 38
click at [334, 344] on button "u" at bounding box center [340, 341] width 38 height 38
click at [428, 287] on button "n" at bounding box center [446, 288] width 38 height 38
click at [339, 237] on button "c" at bounding box center [340, 235] width 38 height 38
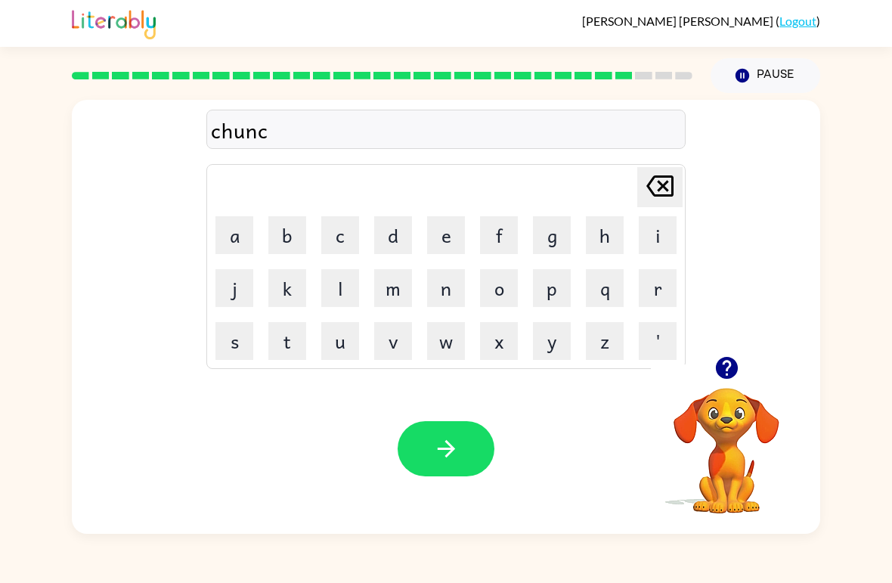
click at [285, 289] on button "k" at bounding box center [287, 288] width 38 height 38
click at [443, 454] on icon "button" at bounding box center [446, 449] width 26 height 26
click at [293, 344] on button "t" at bounding box center [287, 341] width 38 height 38
click at [634, 237] on td "i" at bounding box center [657, 234] width 51 height 51
click at [583, 233] on td "h" at bounding box center [604, 234] width 51 height 51
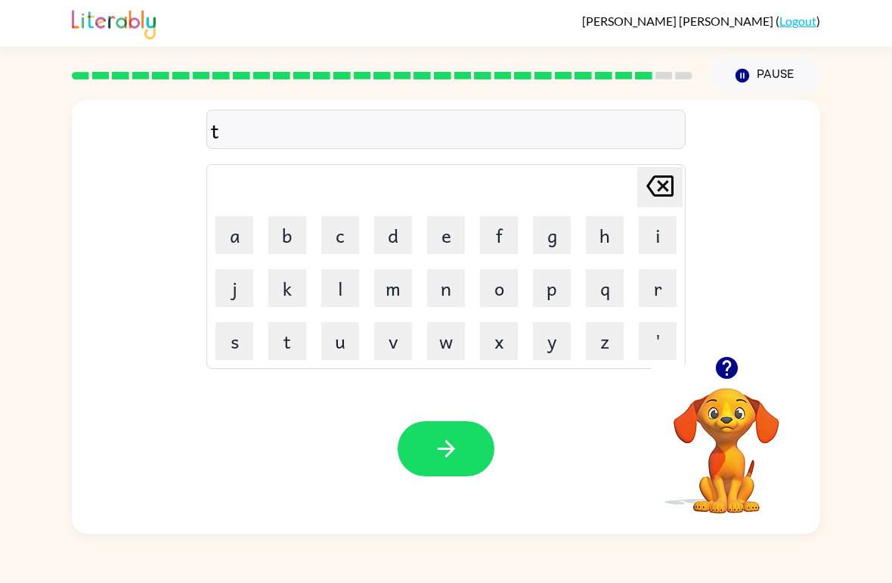
click at [422, 233] on td "e" at bounding box center [445, 234] width 51 height 51
click at [659, 182] on icon at bounding box center [660, 185] width 27 height 21
click at [275, 342] on button "t" at bounding box center [287, 341] width 38 height 38
click at [607, 228] on button "h" at bounding box center [605, 235] width 38 height 38
click at [444, 237] on button "e" at bounding box center [446, 235] width 38 height 38
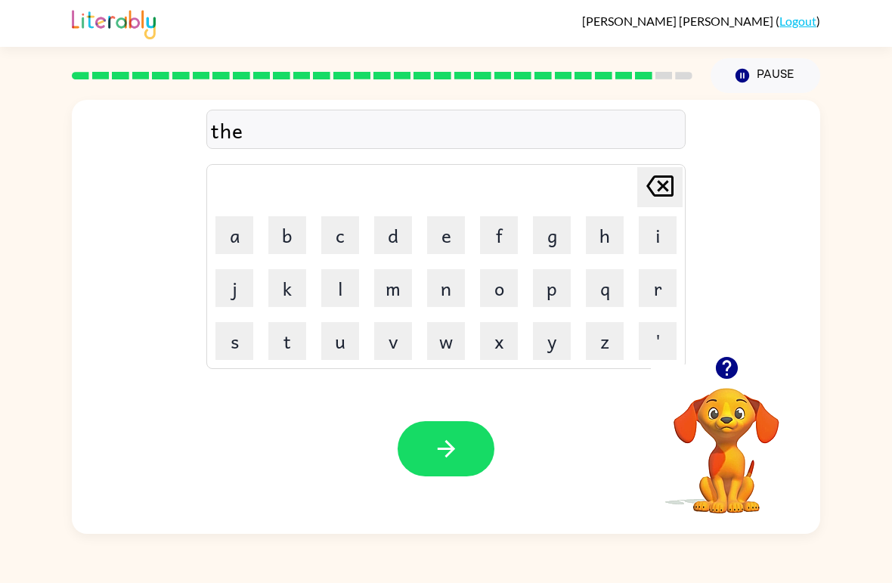
click at [651, 281] on button "r" at bounding box center [658, 288] width 38 height 38
click at [224, 346] on button "s" at bounding box center [235, 341] width 38 height 38
click at [281, 340] on button "t" at bounding box center [287, 341] width 38 height 38
click at [452, 449] on icon "button" at bounding box center [445, 448] width 17 height 17
click at [482, 212] on td "f" at bounding box center [498, 234] width 51 height 51
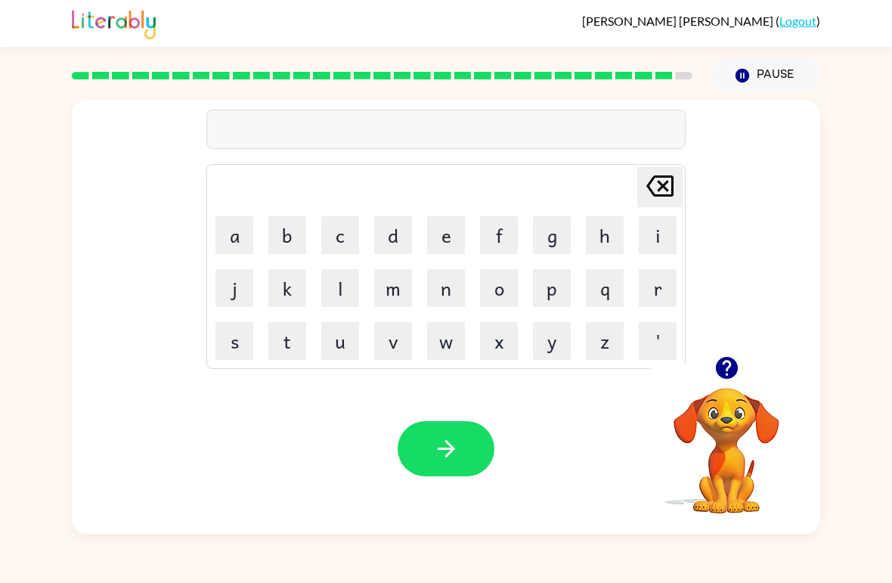
click at [495, 241] on button "f" at bounding box center [499, 235] width 38 height 38
click at [655, 243] on button "i" at bounding box center [658, 235] width 38 height 38
click at [433, 299] on button "n" at bounding box center [446, 288] width 38 height 38
click at [542, 235] on button "g" at bounding box center [552, 235] width 38 height 38
click at [641, 274] on button "r" at bounding box center [658, 288] width 38 height 38
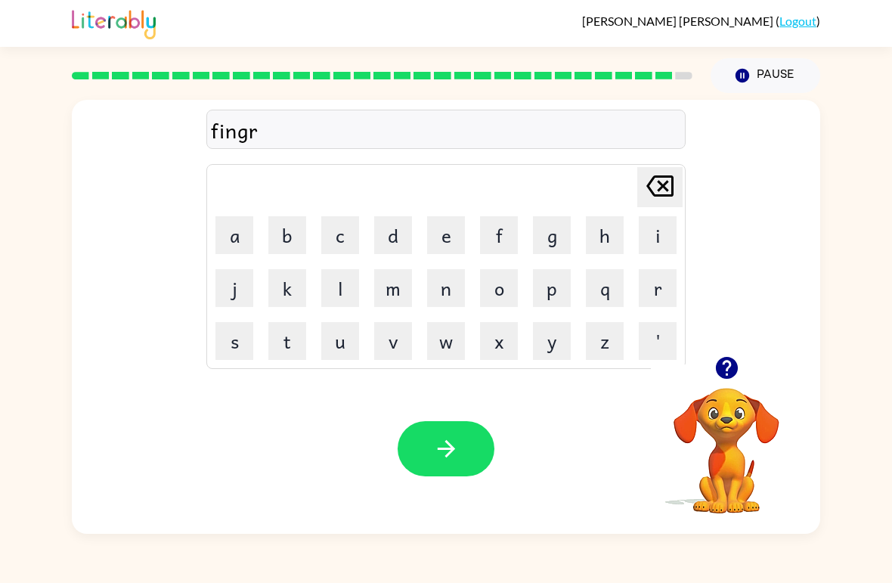
click at [439, 280] on button "n" at bounding box center [446, 288] width 38 height 38
click at [231, 244] on button "a" at bounding box center [235, 235] width 38 height 38
click at [333, 287] on button "l" at bounding box center [340, 288] width 38 height 38
click at [321, 228] on button "c" at bounding box center [340, 235] width 38 height 38
click at [562, 271] on button "p" at bounding box center [552, 288] width 38 height 38
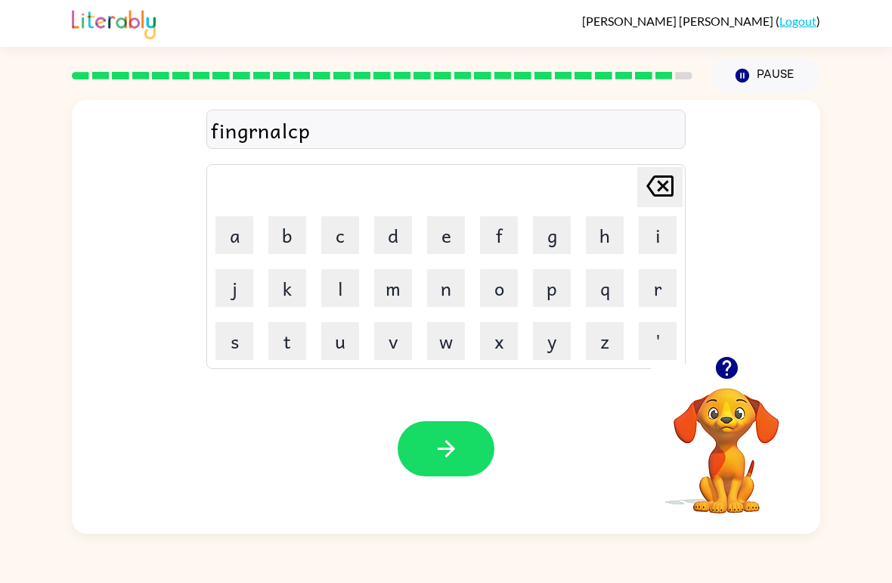
click at [228, 336] on button "s" at bounding box center [235, 341] width 38 height 38
click at [461, 248] on button "e" at bounding box center [446, 235] width 38 height 38
click at [674, 301] on button "r" at bounding box center [658, 288] width 38 height 38
click at [674, 192] on icon at bounding box center [660, 185] width 27 height 21
click at [665, 190] on icon at bounding box center [660, 185] width 27 height 21
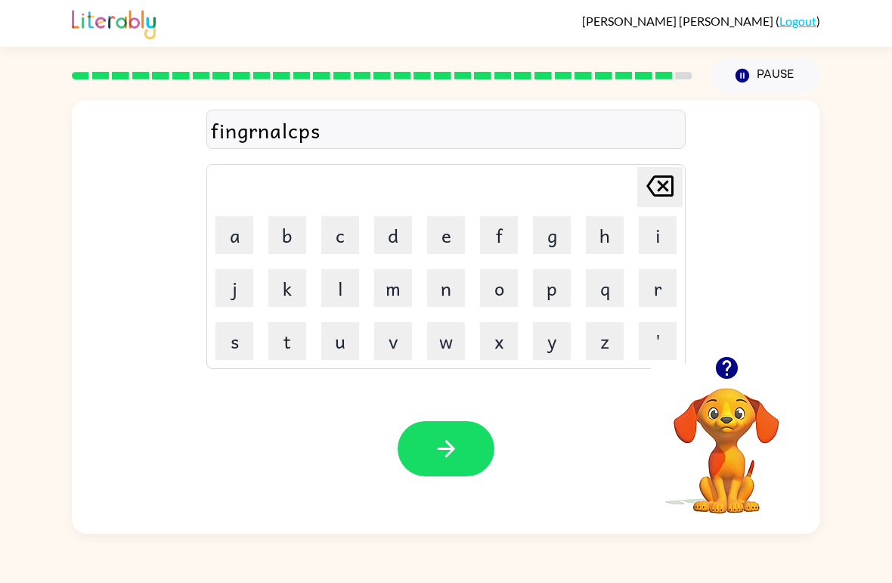
click at [656, 185] on icon "[PERSON_NAME] last character input" at bounding box center [660, 186] width 36 height 36
click at [655, 185] on icon "[PERSON_NAME] last character input" at bounding box center [660, 186] width 36 height 36
click at [633, 176] on td "[PERSON_NAME] last character input" at bounding box center [446, 187] width 475 height 42
click at [650, 189] on icon at bounding box center [660, 185] width 27 height 21
click at [639, 181] on button "[PERSON_NAME] last character input" at bounding box center [659, 187] width 45 height 40
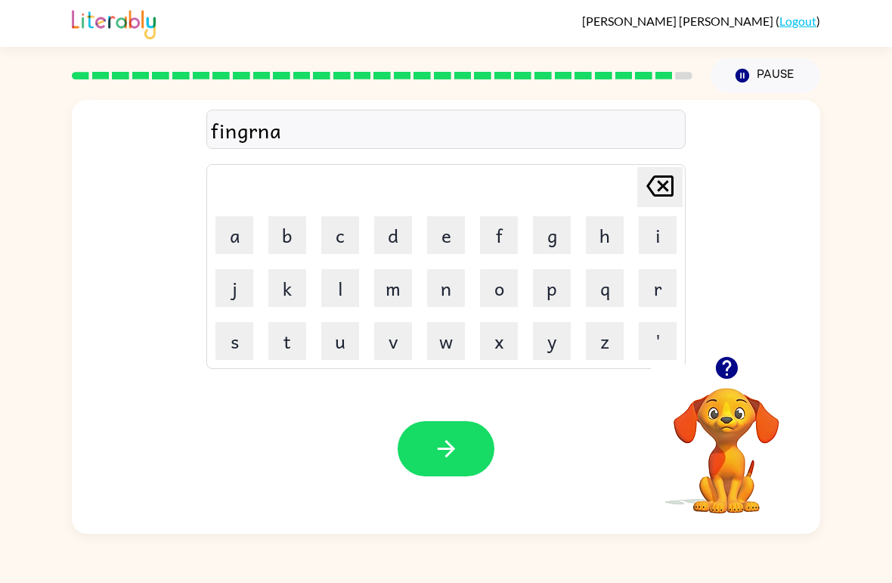
click at [636, 178] on td "[PERSON_NAME] last character input" at bounding box center [446, 187] width 475 height 42
click at [639, 173] on button "[PERSON_NAME] last character input" at bounding box center [659, 187] width 45 height 40
click at [645, 174] on icon "[PERSON_NAME] last character input" at bounding box center [660, 186] width 36 height 36
click at [650, 170] on icon "[PERSON_NAME] last character input" at bounding box center [660, 186] width 36 height 36
click at [447, 221] on button "e" at bounding box center [446, 235] width 38 height 38
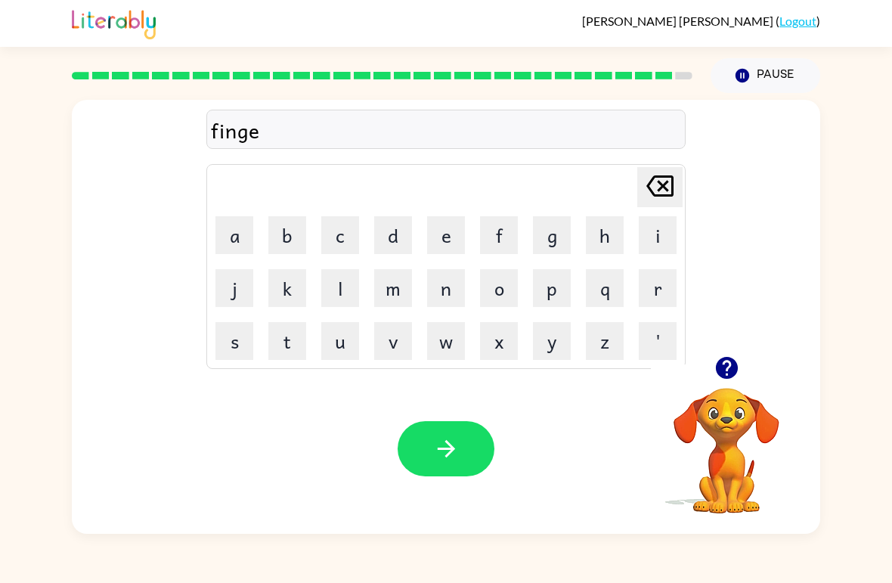
click at [668, 305] on button "r" at bounding box center [658, 288] width 38 height 38
click at [448, 281] on button "n" at bounding box center [446, 288] width 38 height 38
click at [253, 234] on button "a" at bounding box center [235, 235] width 38 height 38
click at [358, 287] on button "l" at bounding box center [340, 288] width 38 height 38
click at [340, 240] on button "c" at bounding box center [340, 235] width 38 height 38
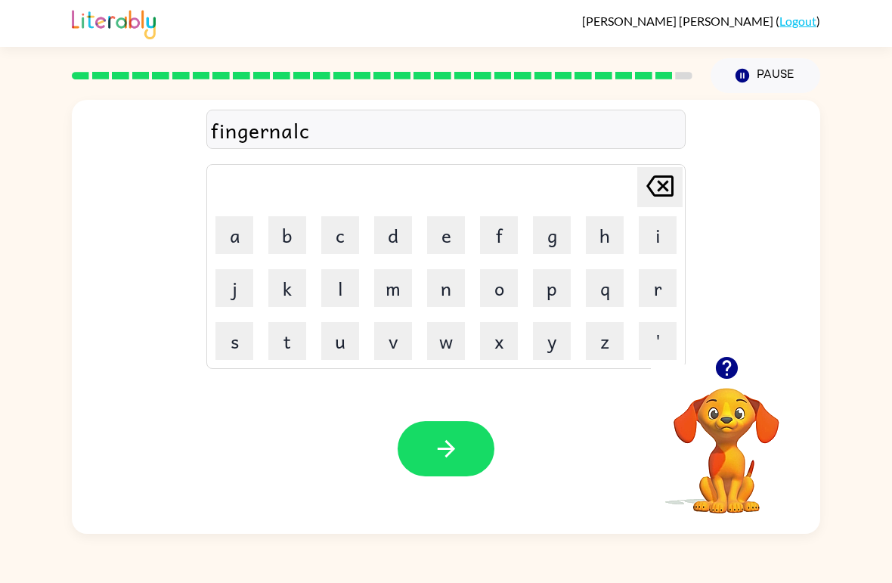
click at [333, 279] on button "l" at bounding box center [340, 288] width 38 height 38
click at [655, 226] on button "i" at bounding box center [658, 235] width 38 height 38
click at [563, 269] on button "p" at bounding box center [552, 288] width 38 height 38
click at [454, 233] on button "e" at bounding box center [446, 235] width 38 height 38
click at [651, 284] on button "r" at bounding box center [658, 288] width 38 height 38
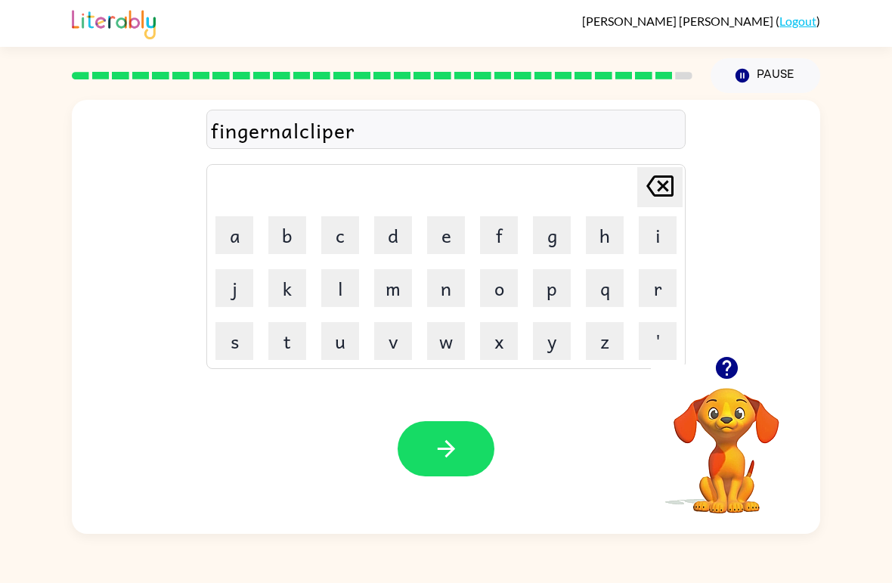
click at [238, 343] on button "s" at bounding box center [235, 341] width 38 height 38
click at [421, 437] on button "button" at bounding box center [446, 448] width 97 height 55
